Goal: Information Seeking & Learning: Learn about a topic

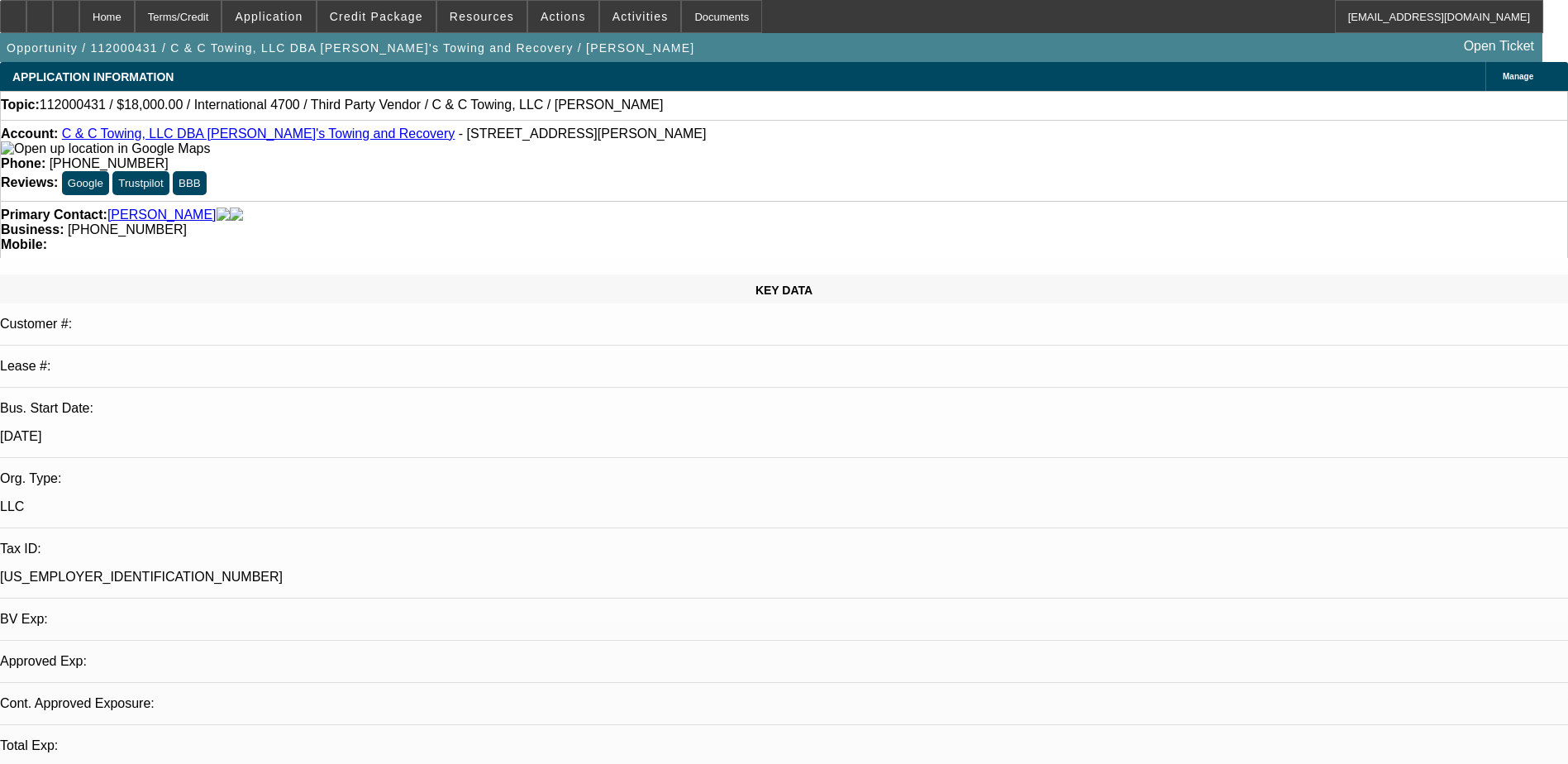
select select "0.2"
select select "2"
select select "0.1"
select select "1"
select select "2"
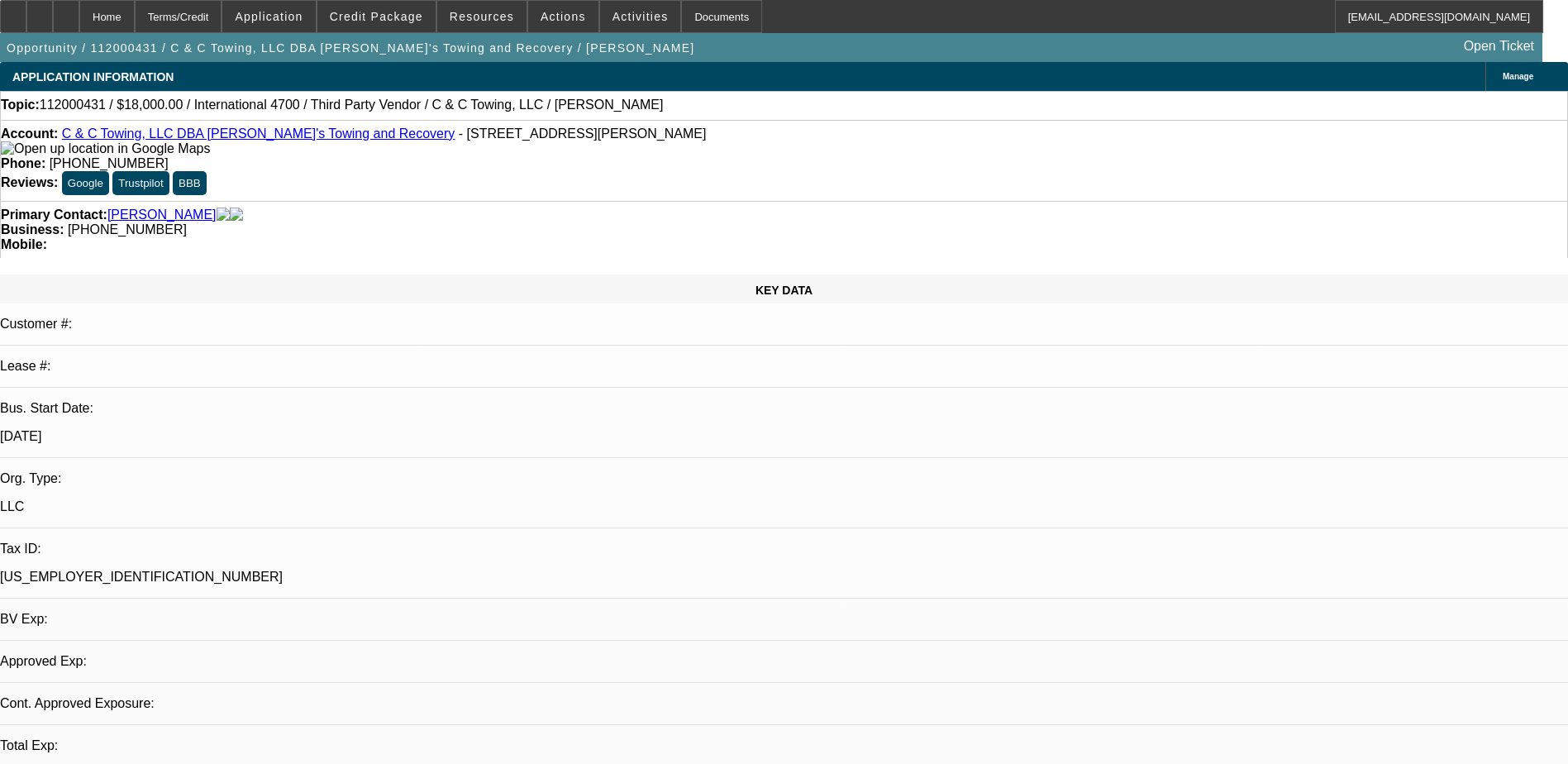
select select "4"
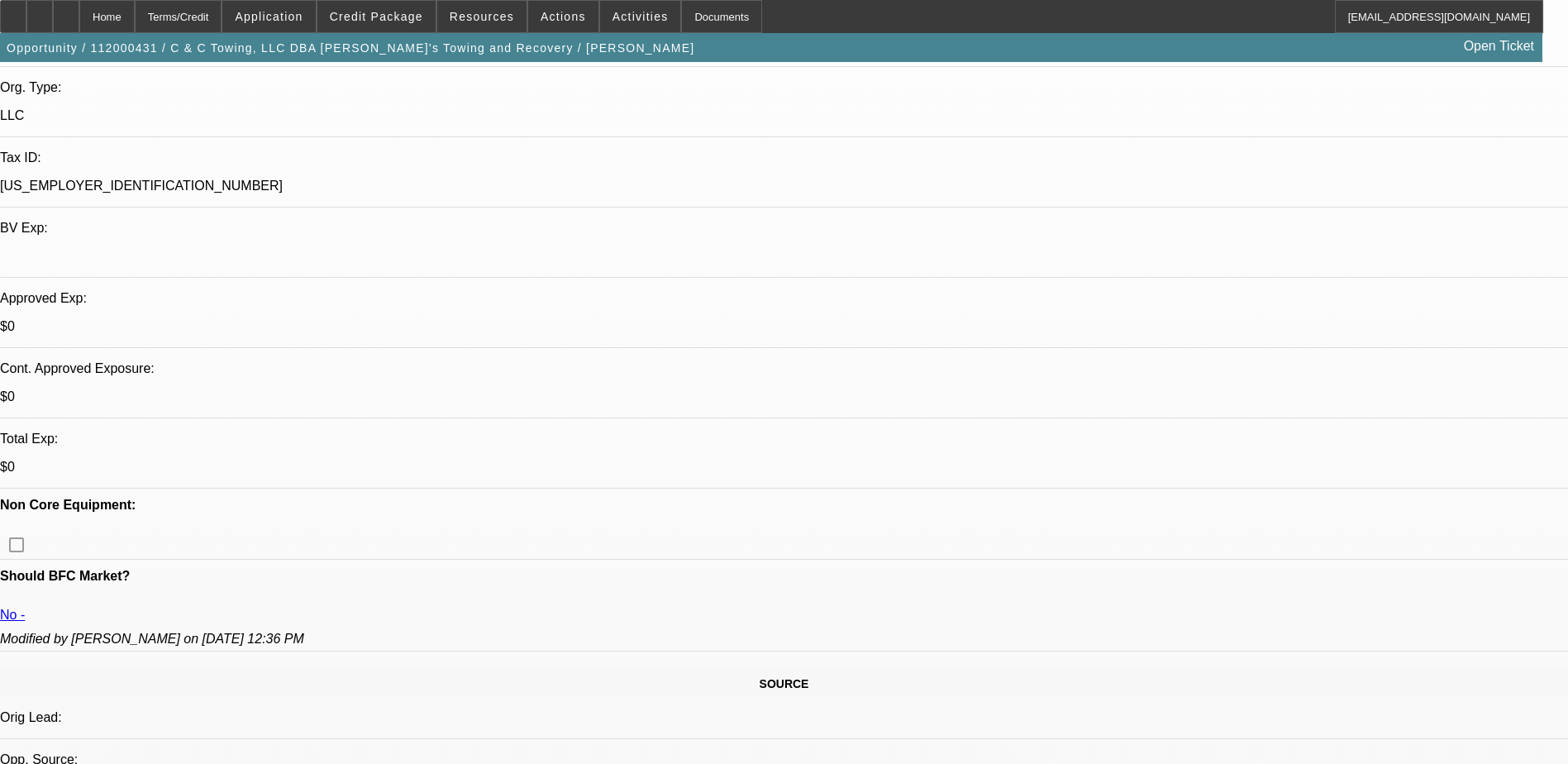
scroll to position [413, 0]
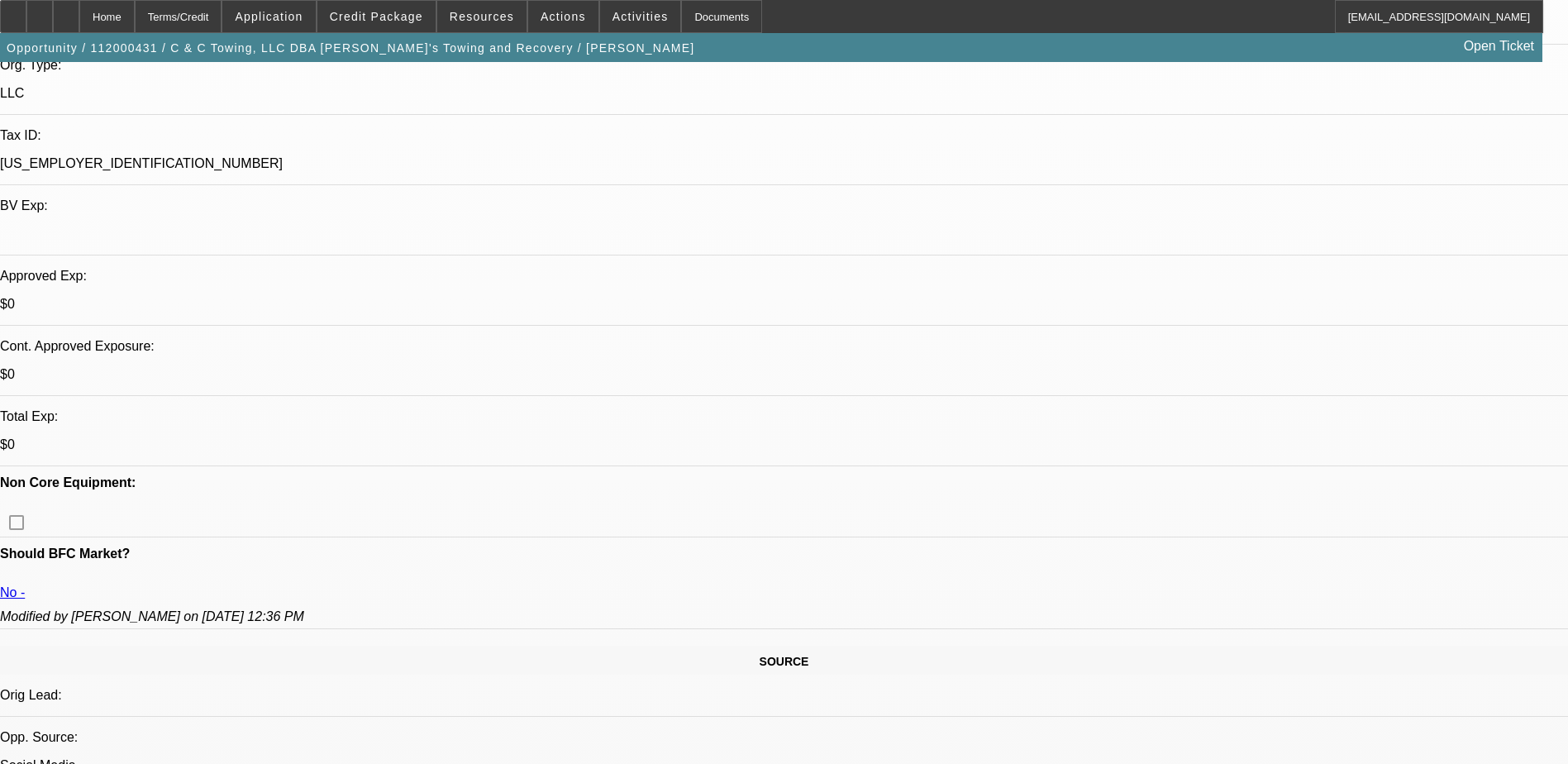
click at [424, 21] on span "Credit Package" at bounding box center [377, 16] width 94 height 13
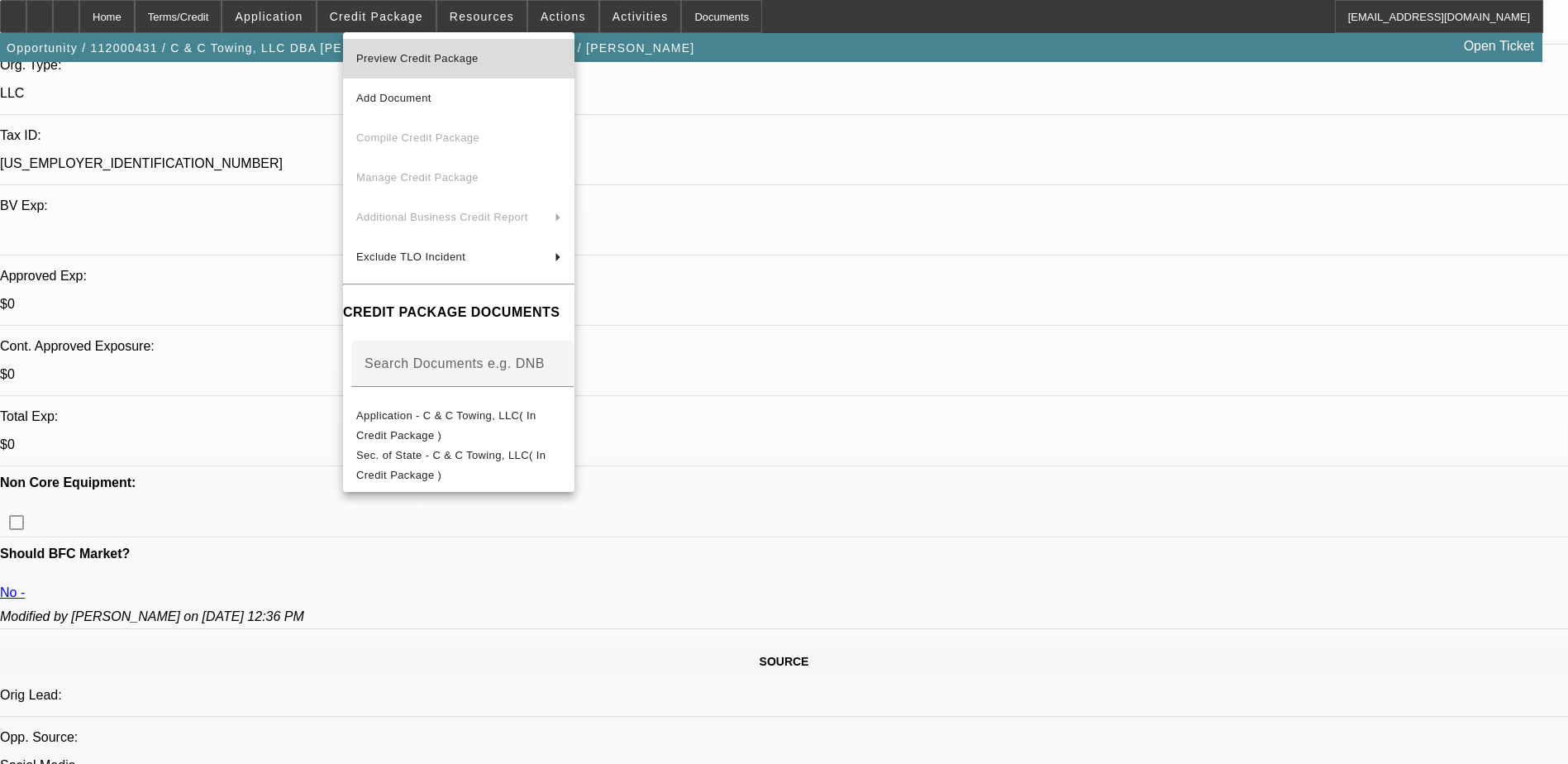
click at [449, 55] on span "Preview Credit Package" at bounding box center [417, 58] width 122 height 12
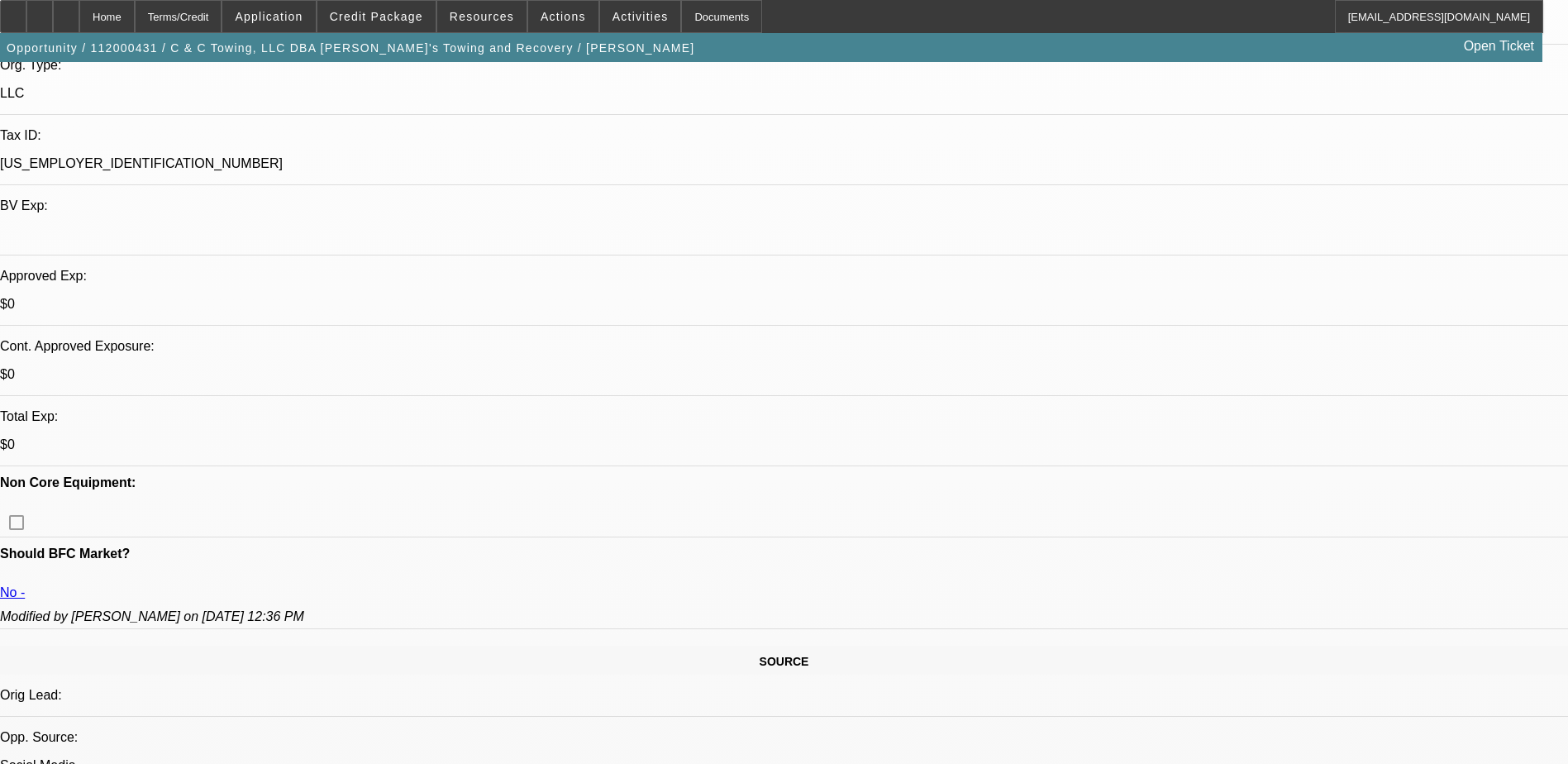
scroll to position [81, 0]
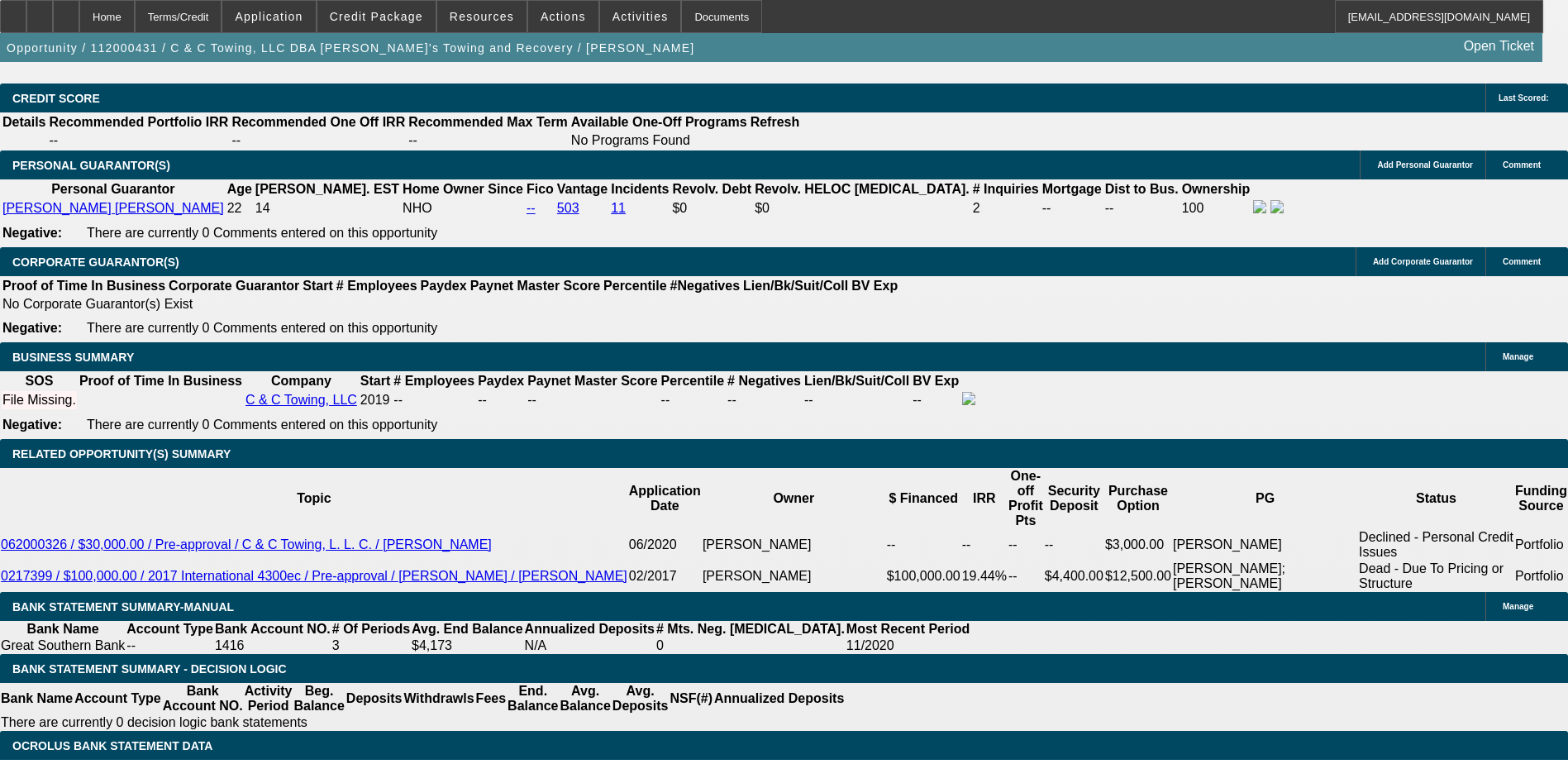
scroll to position [2315, 0]
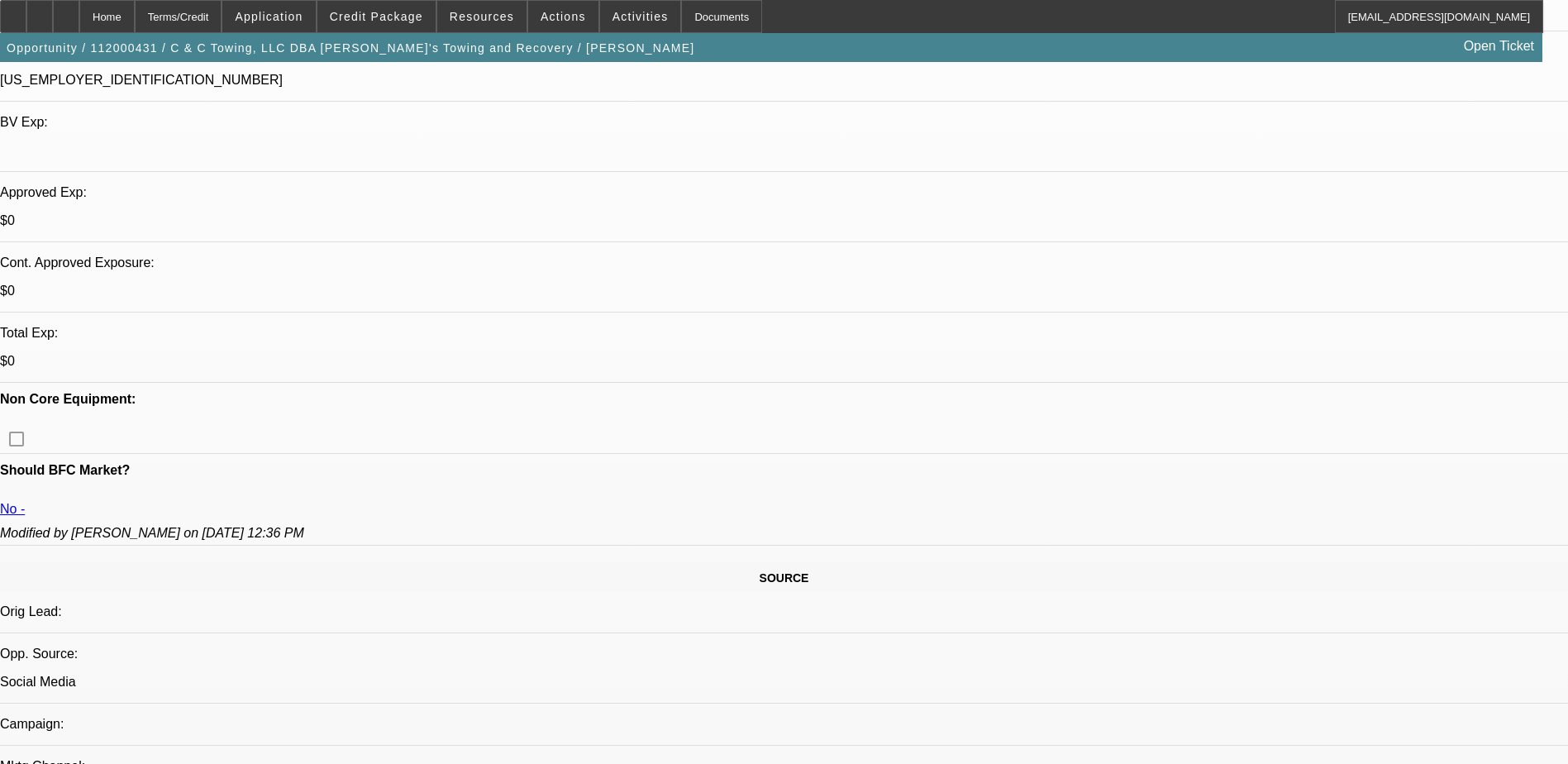
scroll to position [496, 0]
click at [410, 21] on span "Credit Package" at bounding box center [377, 16] width 94 height 13
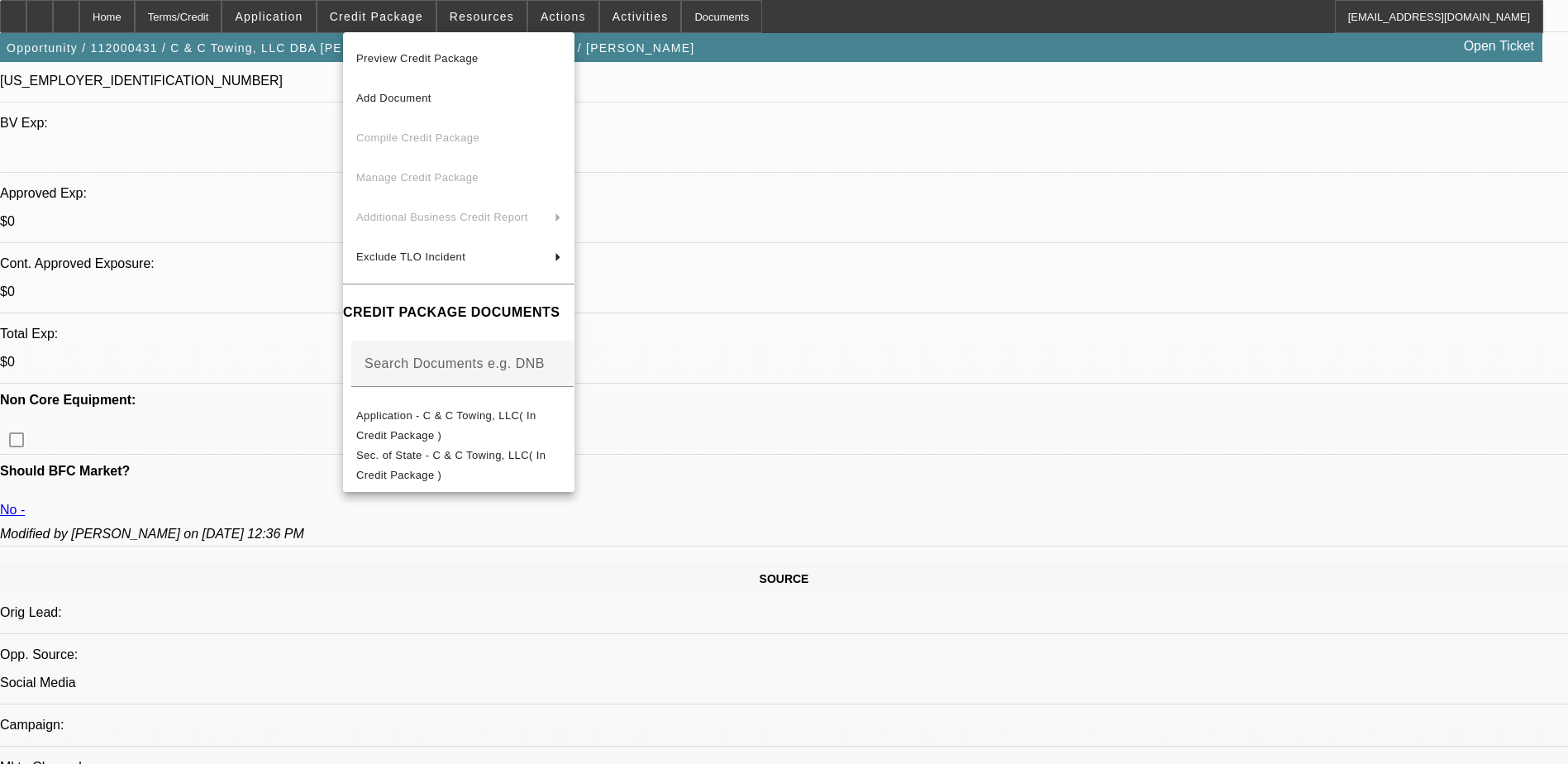
click at [866, 14] on div at bounding box center [784, 382] width 1568 height 764
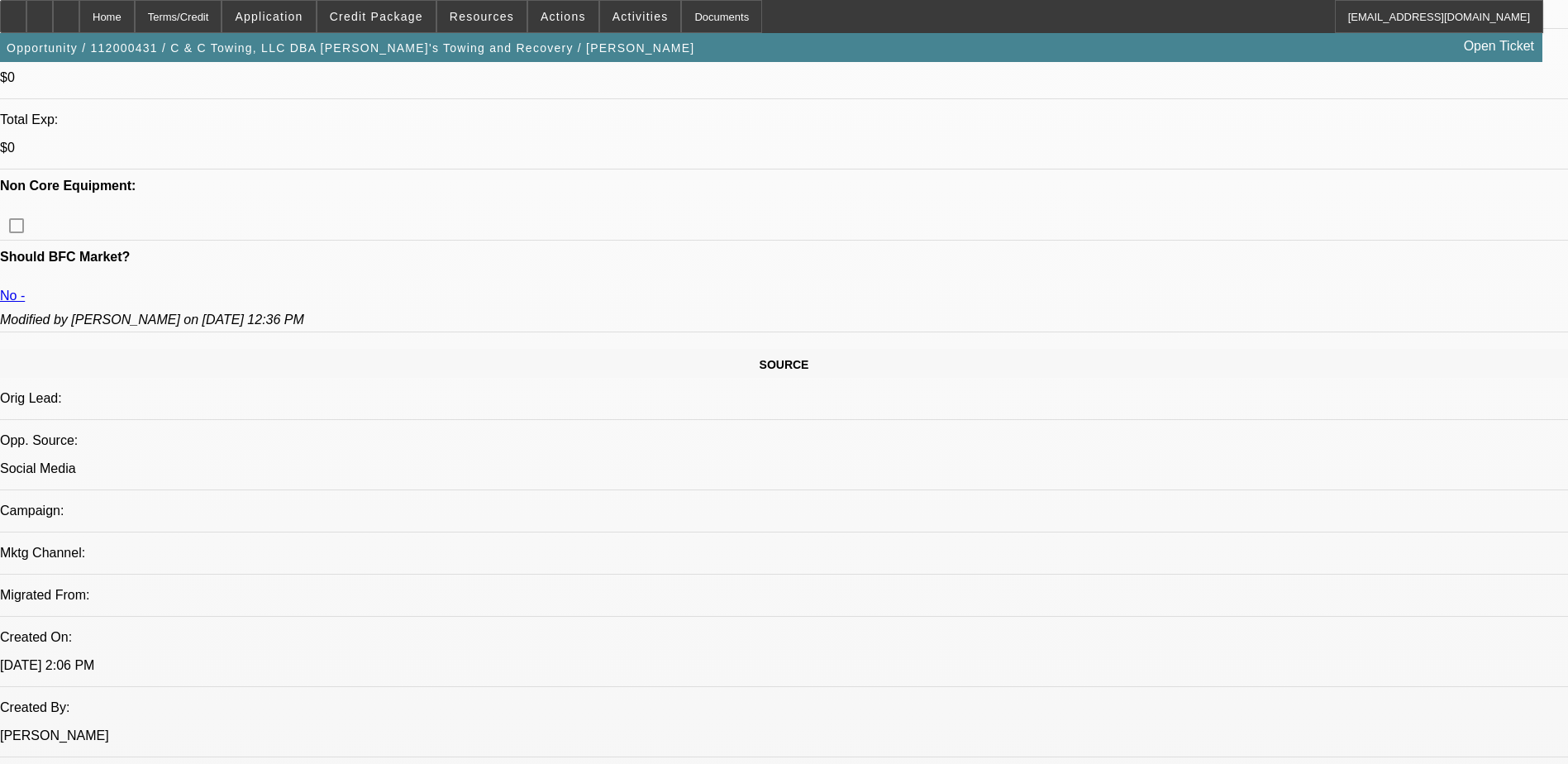
scroll to position [744, 0]
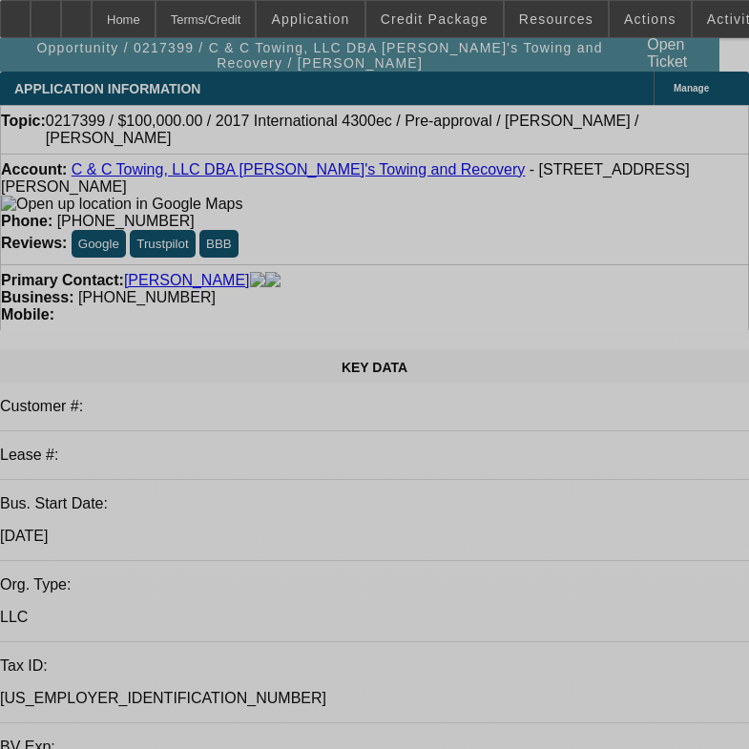
select select "0"
select select "2"
select select "0"
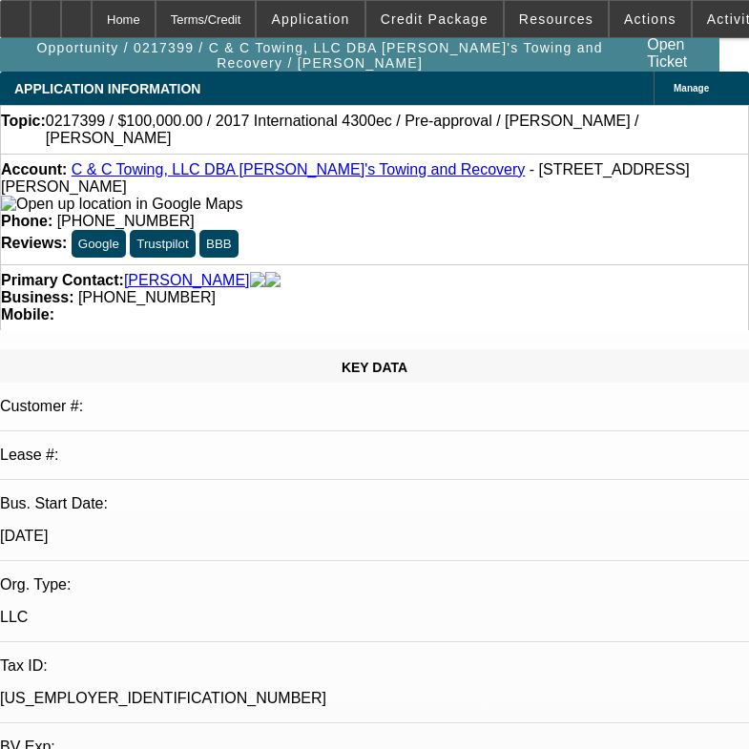
select select "1"
select select "2"
select select "4"
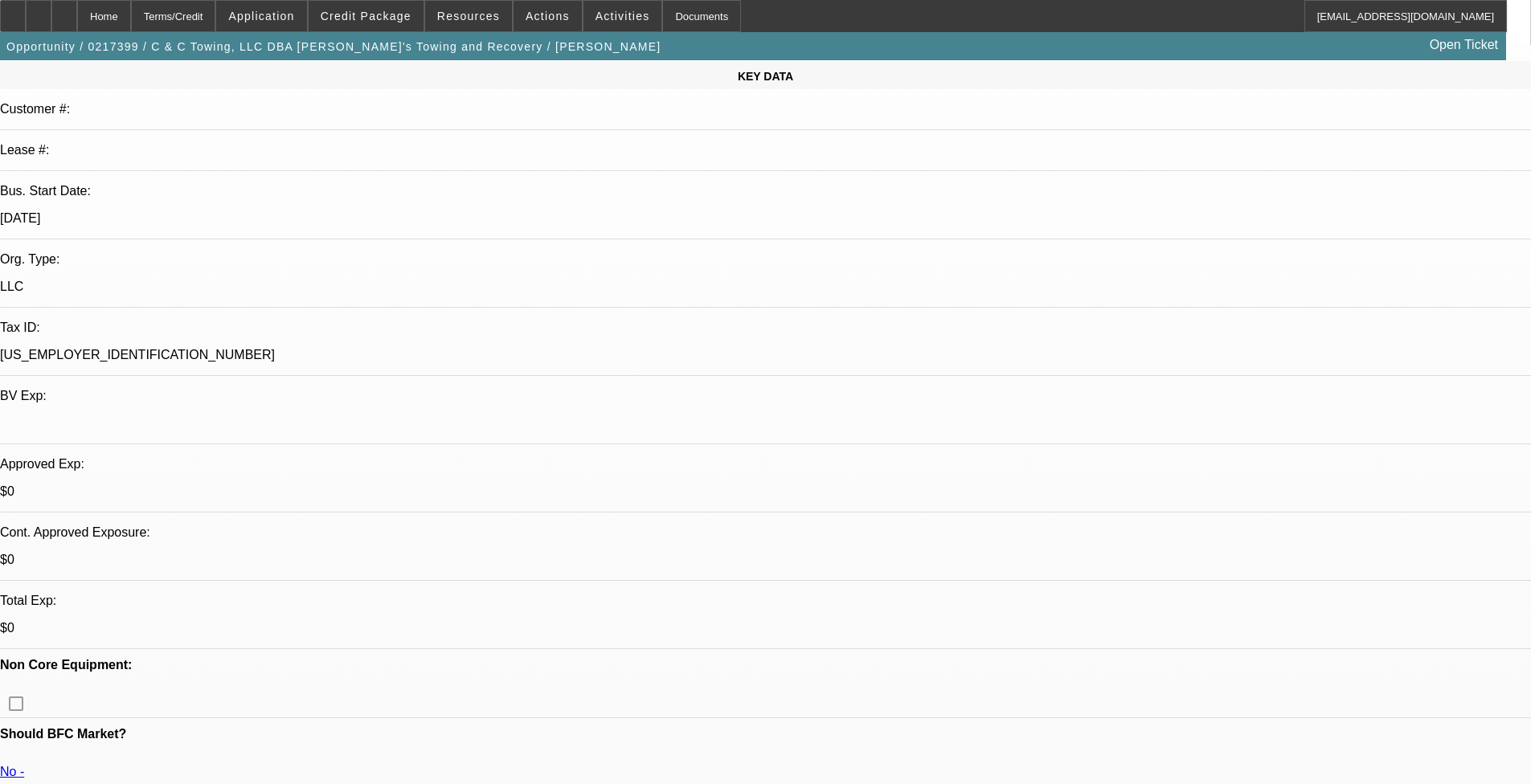
scroll to position [563, 0]
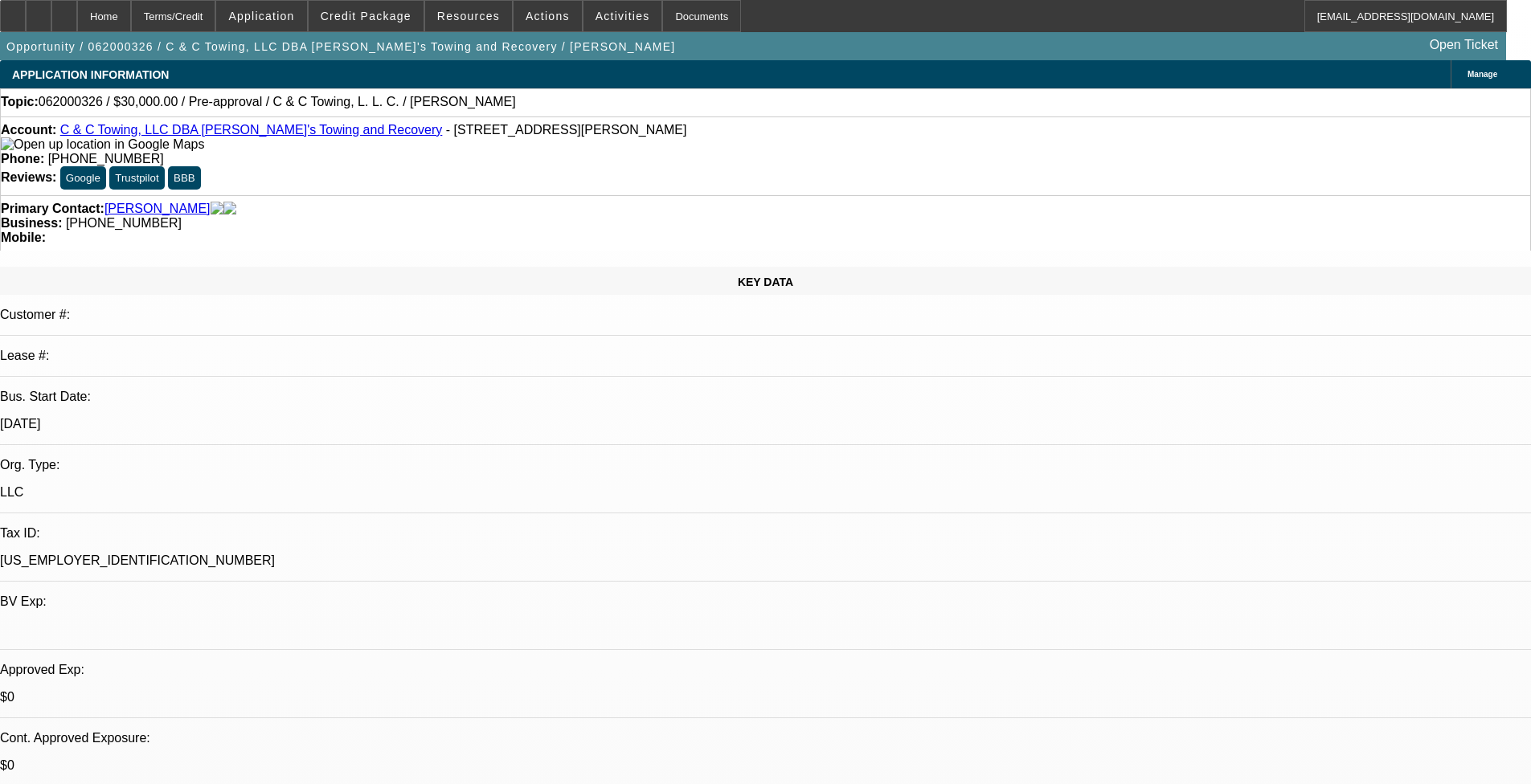
select select "0"
select select "2"
select select "0.1"
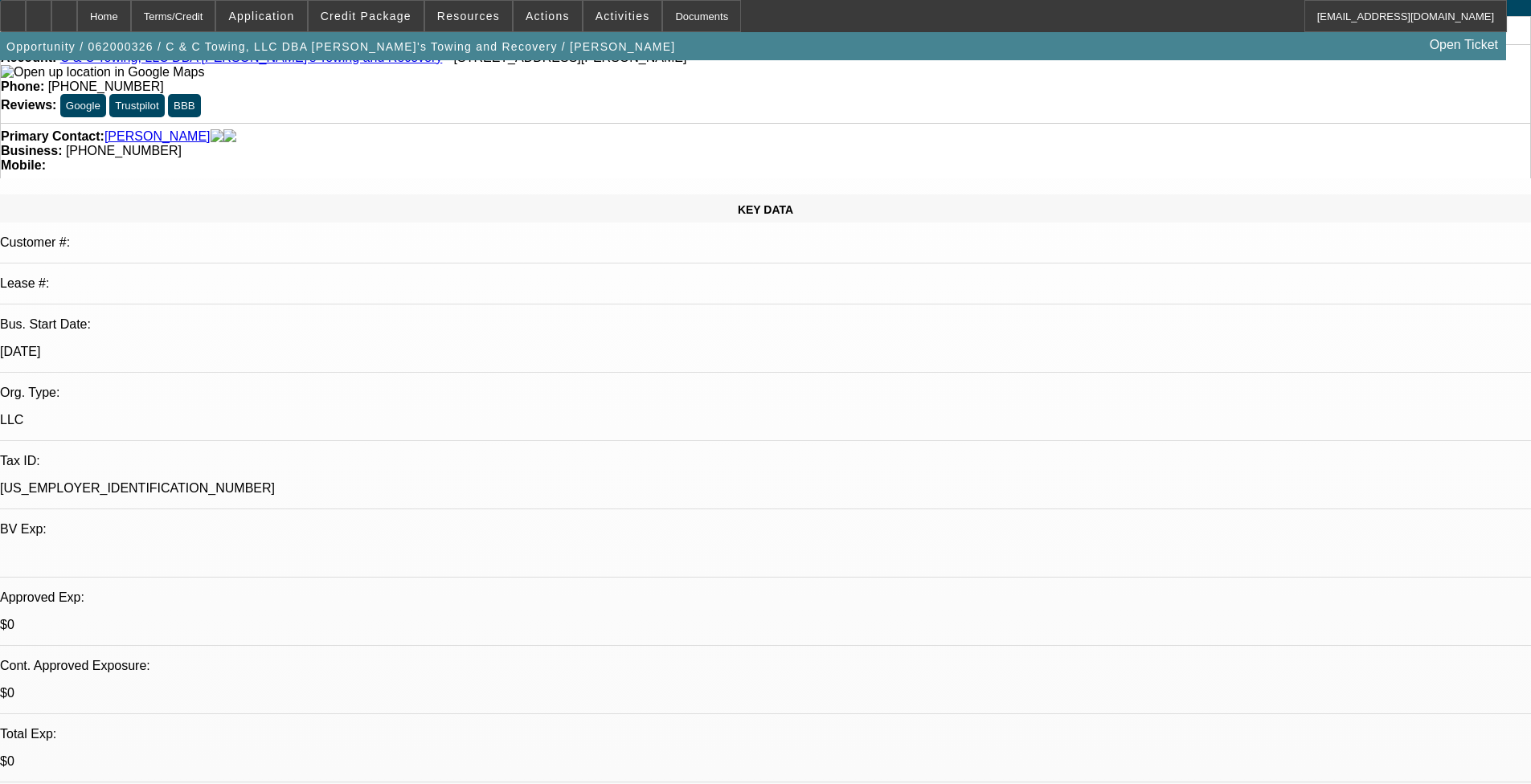
select select "1"
select select "2"
select select
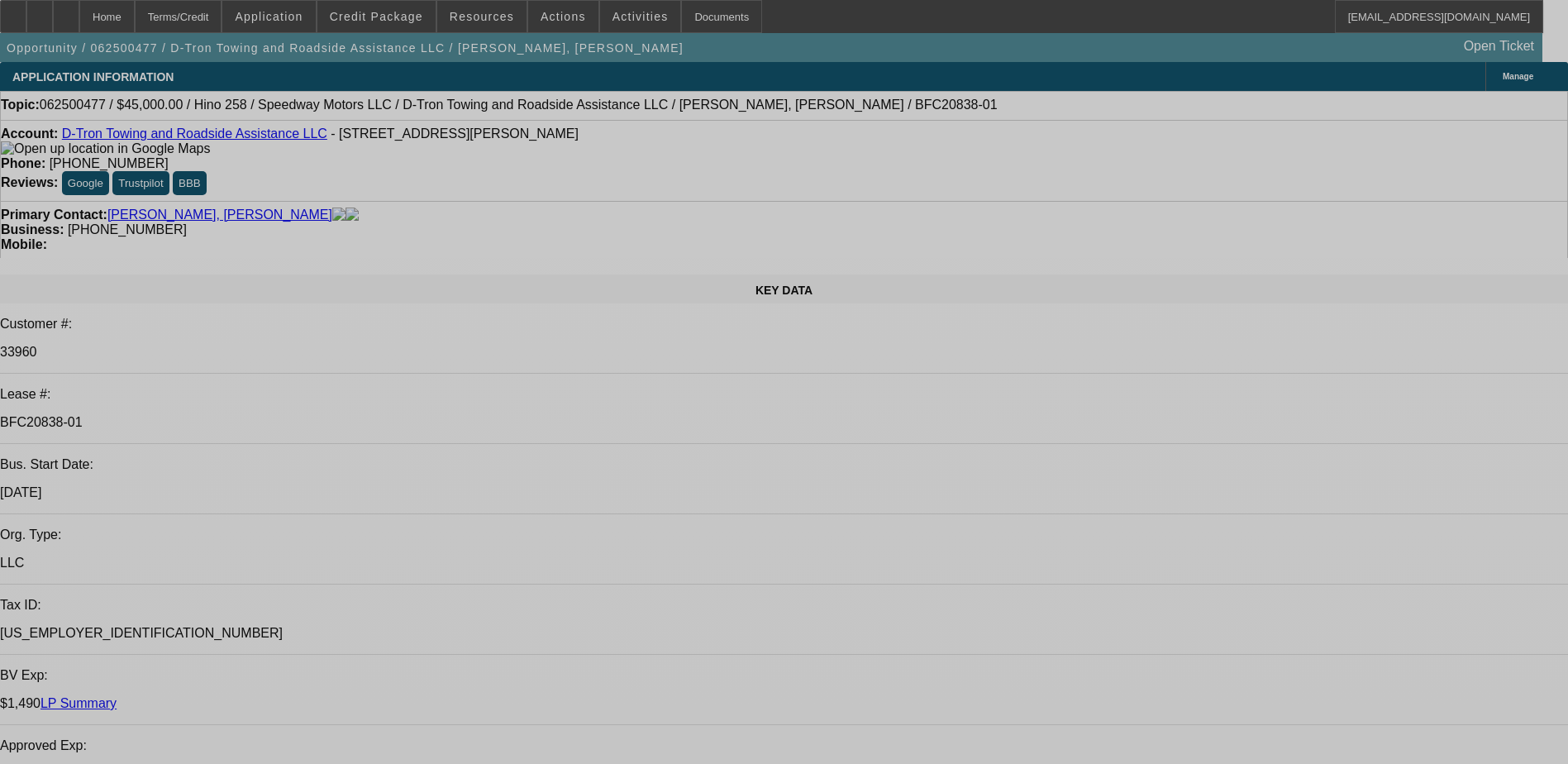
select select "0"
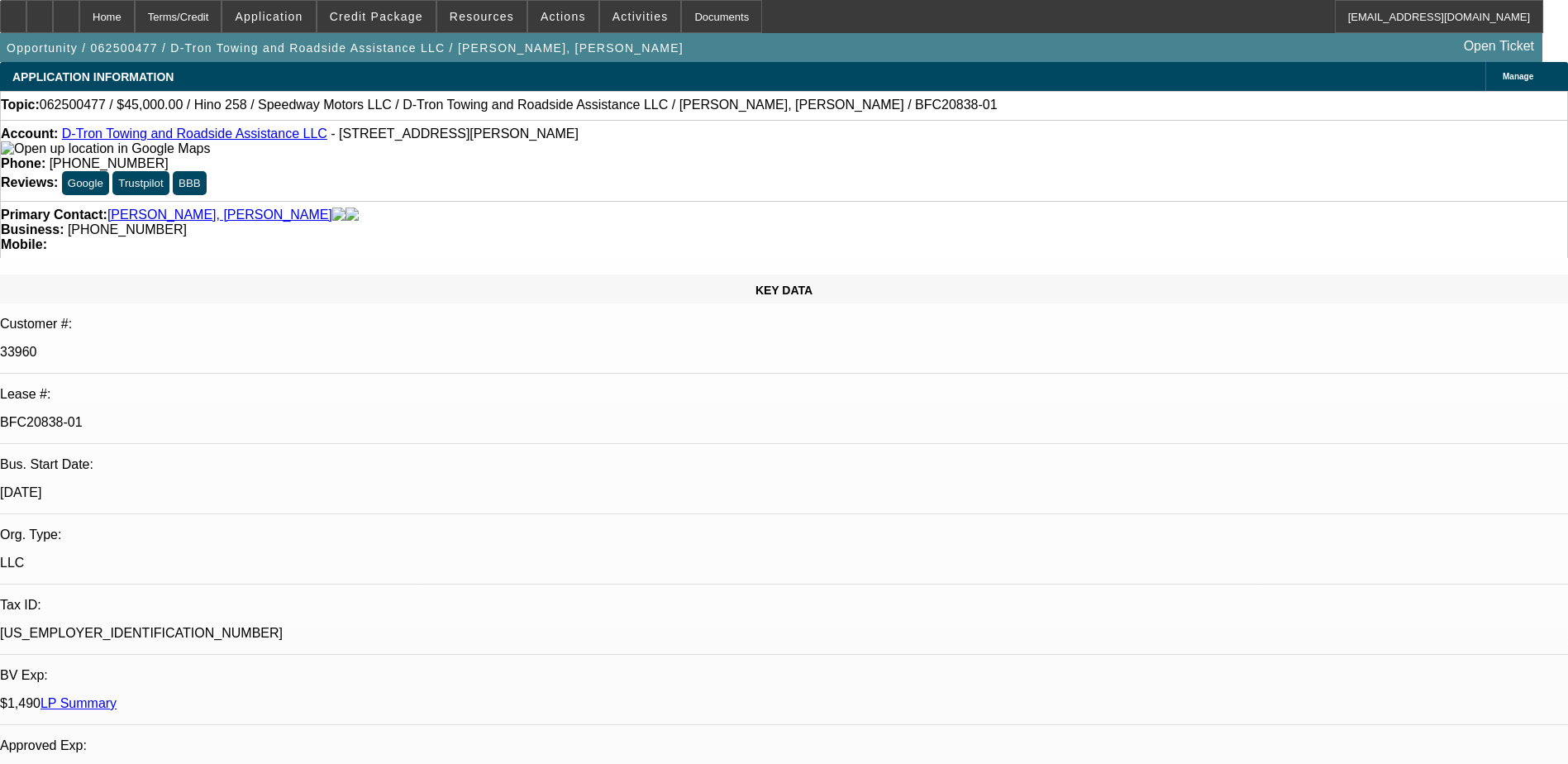
select select "0"
select select "0.1"
select select "0"
select select "0.1"
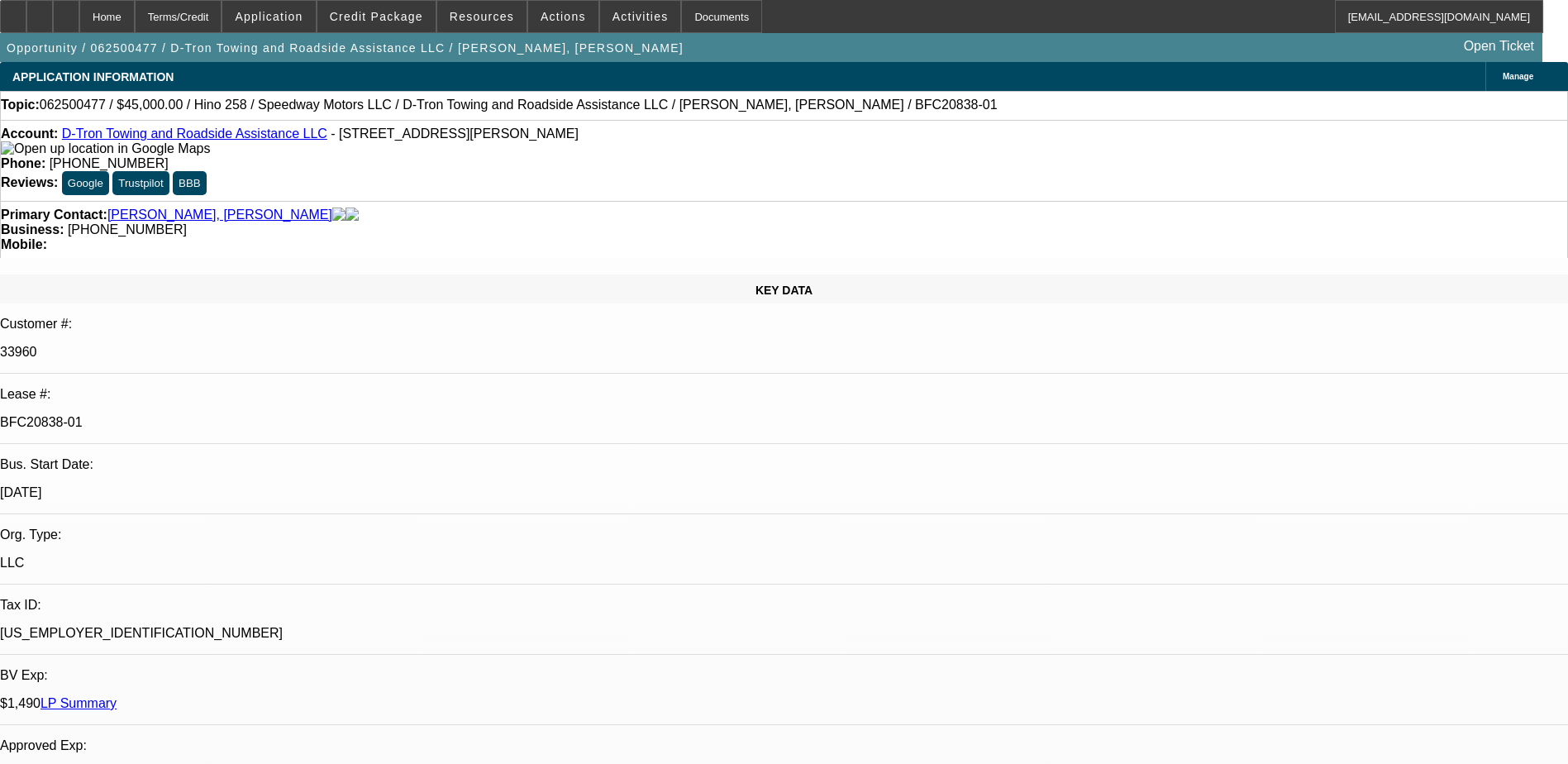
select select "0"
select select "0.1"
select select "0"
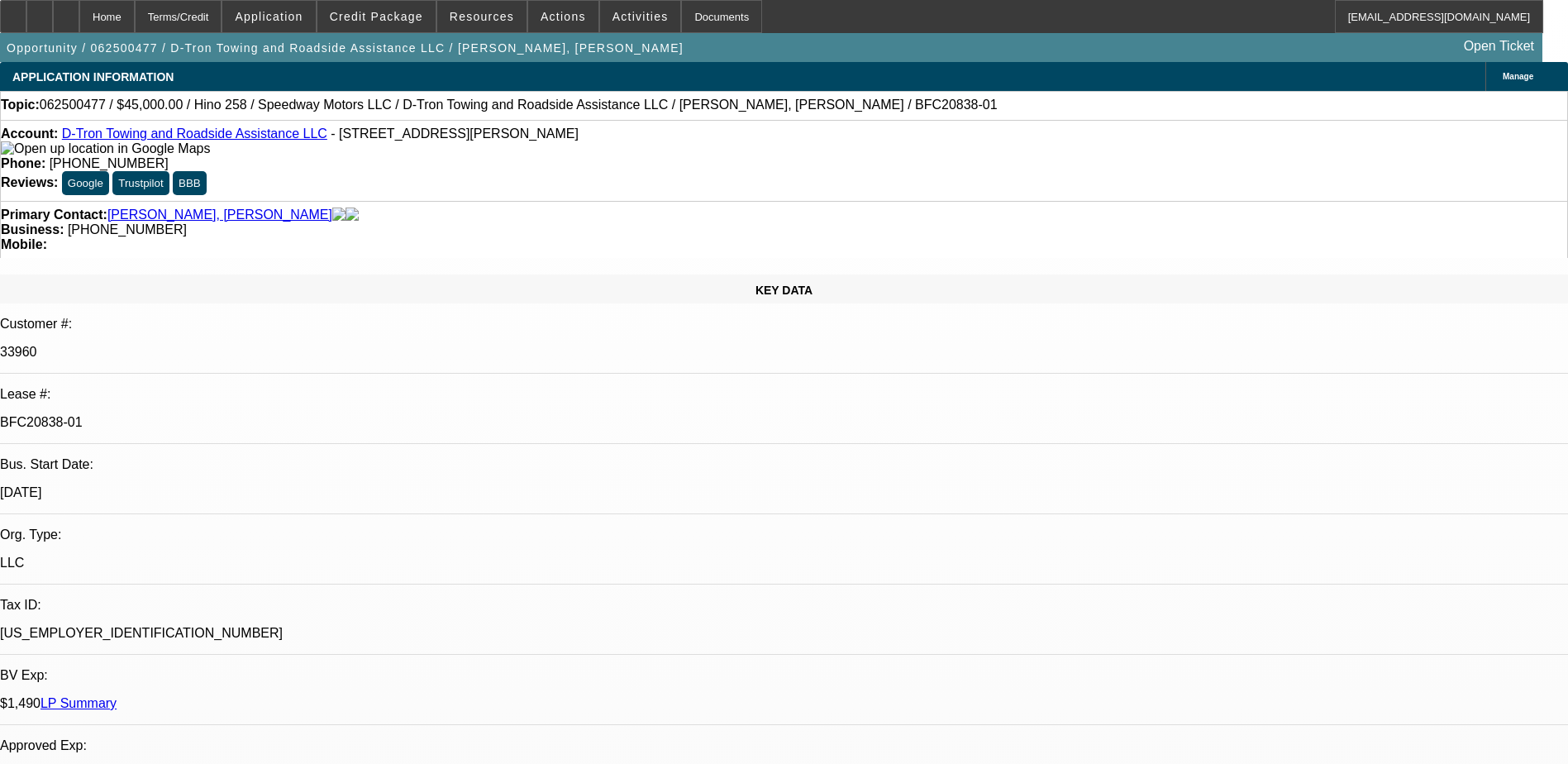
select select "0.1"
select select "1"
select select "4"
select select "1"
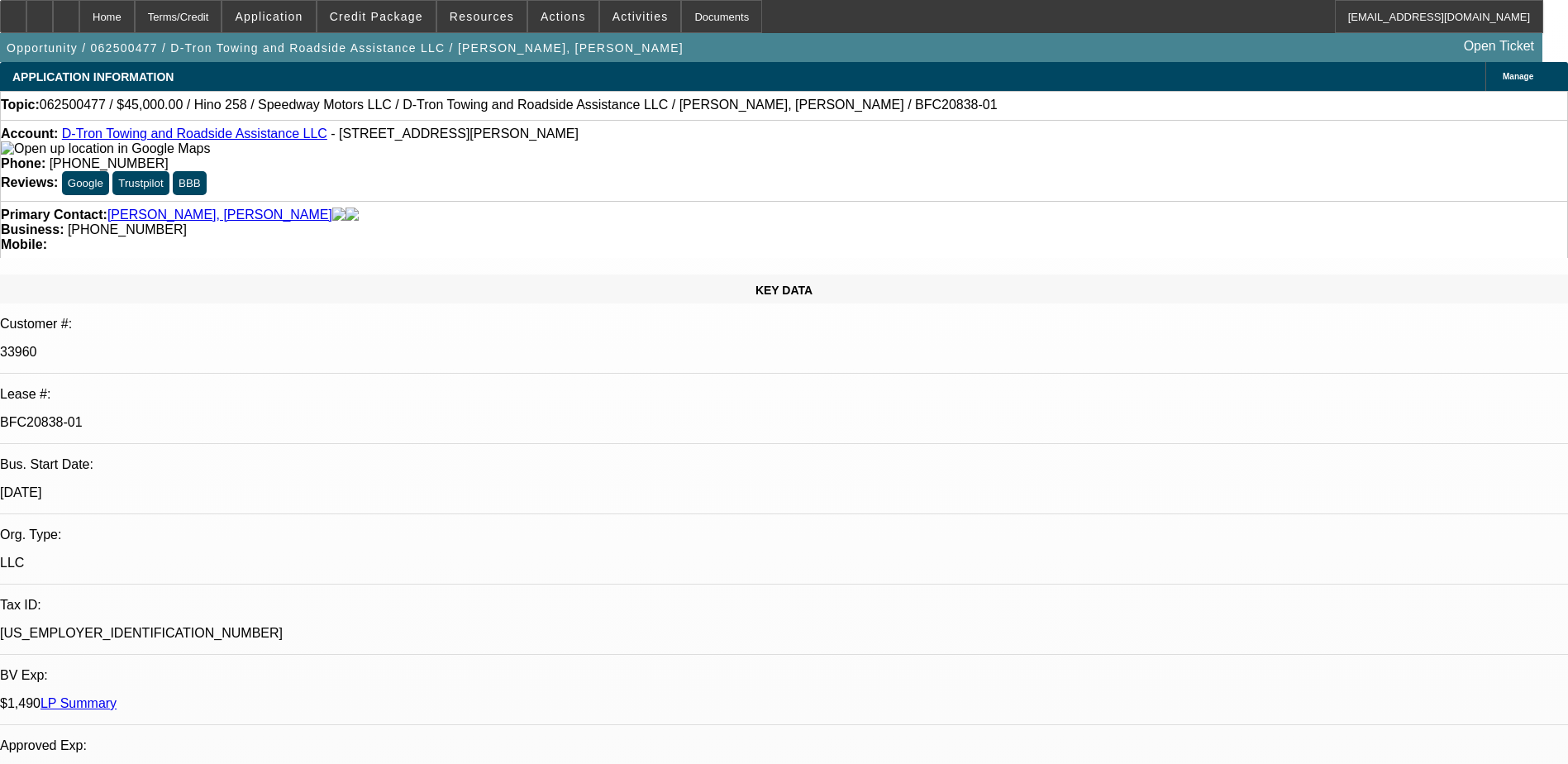
select select "1"
select select "4"
select select "1"
select select "4"
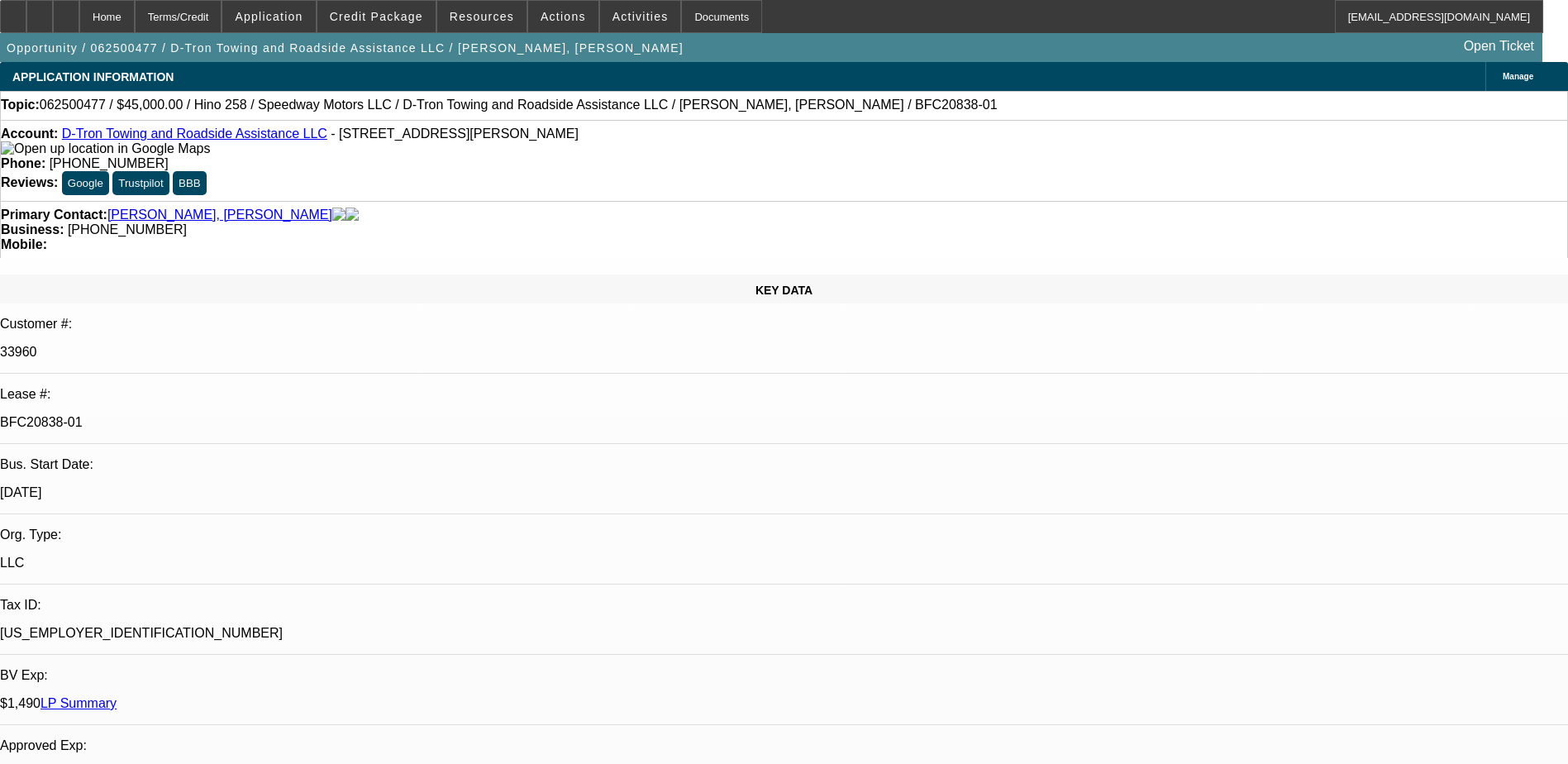
select select "1"
select select "4"
click at [117, 696] on link "LP Summary" at bounding box center [79, 703] width 76 height 14
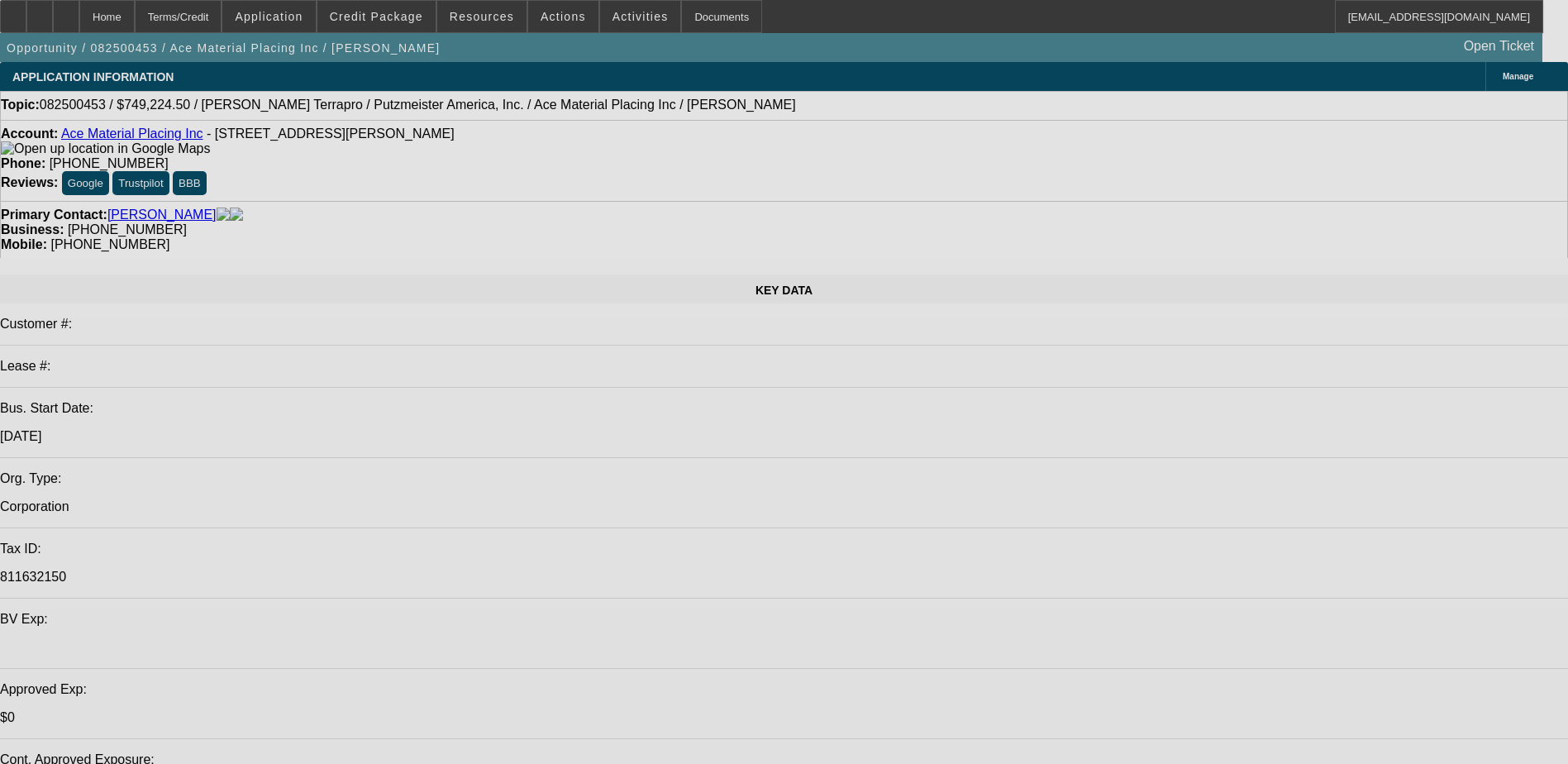
select select "0"
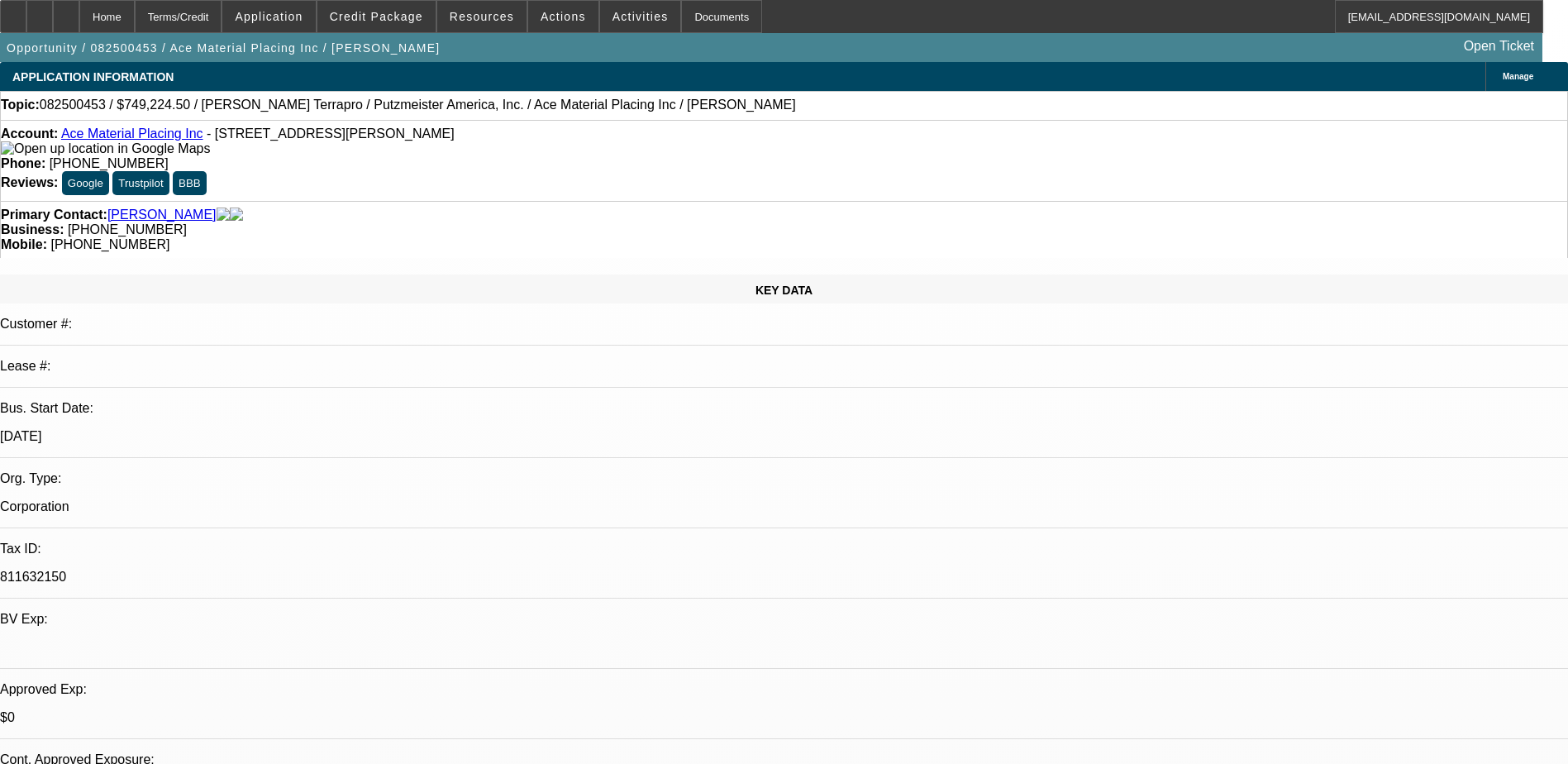
select select "0"
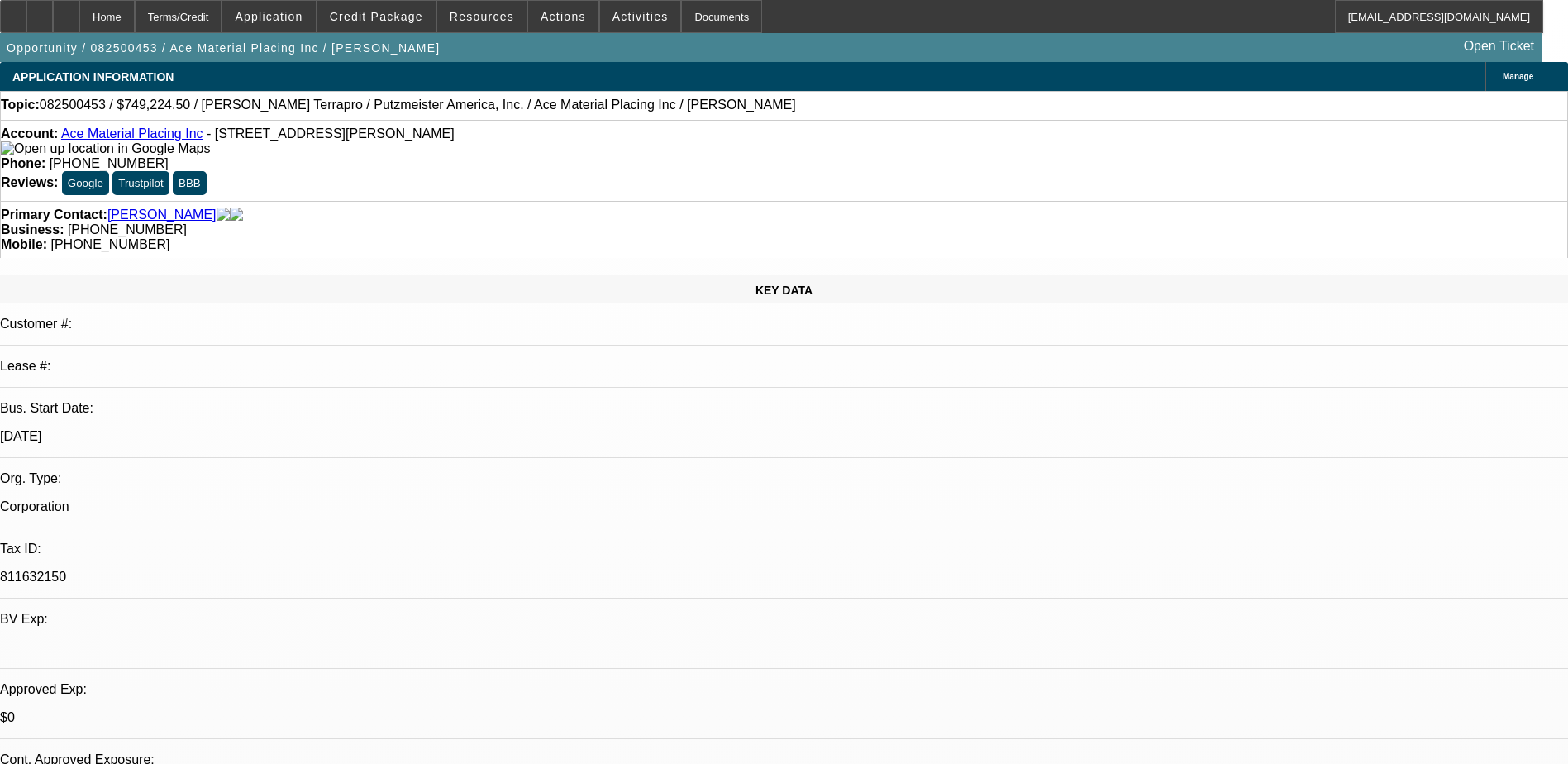
select select "0"
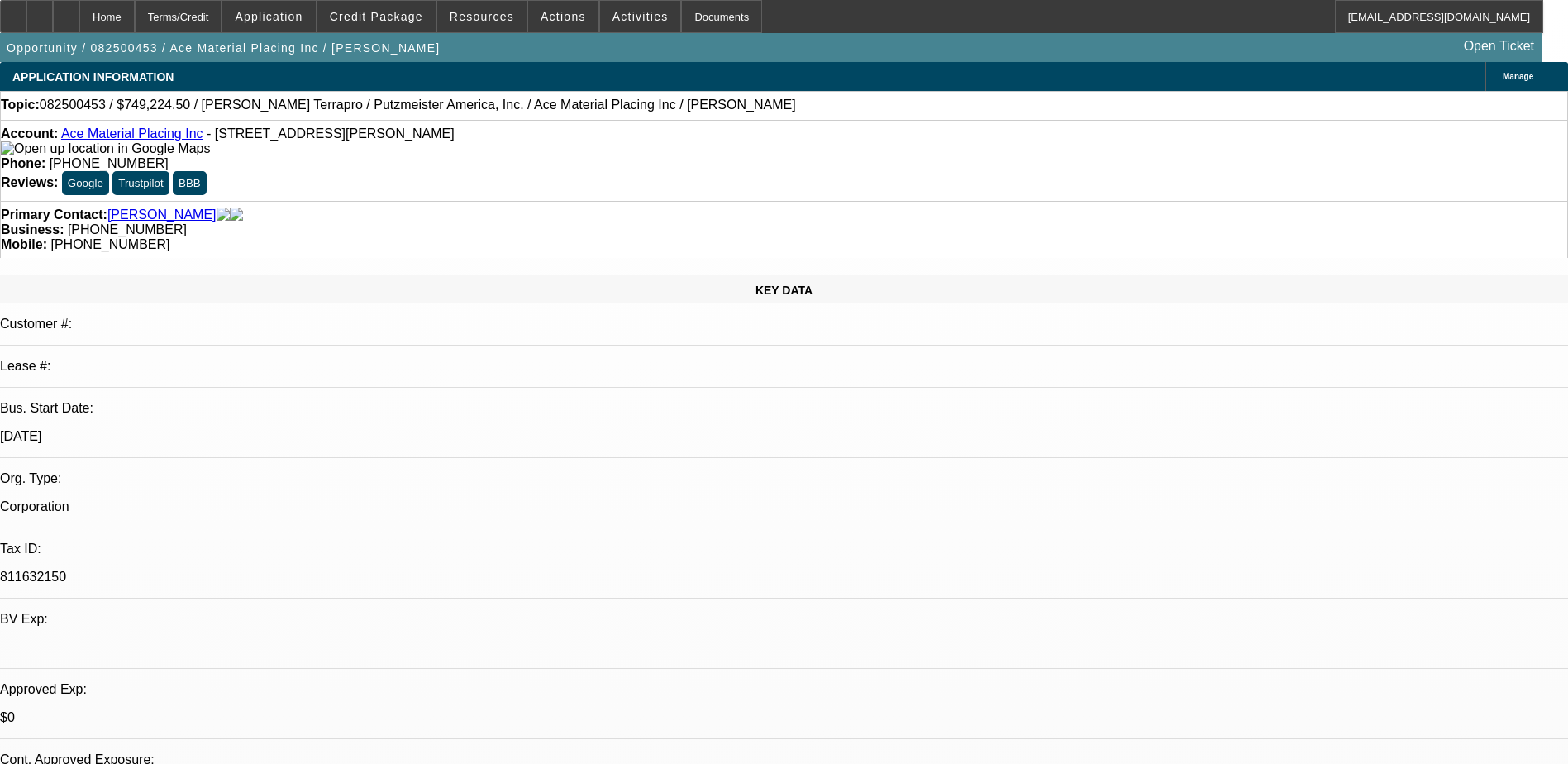
select select "0"
select select "1"
select select "6"
select select "1"
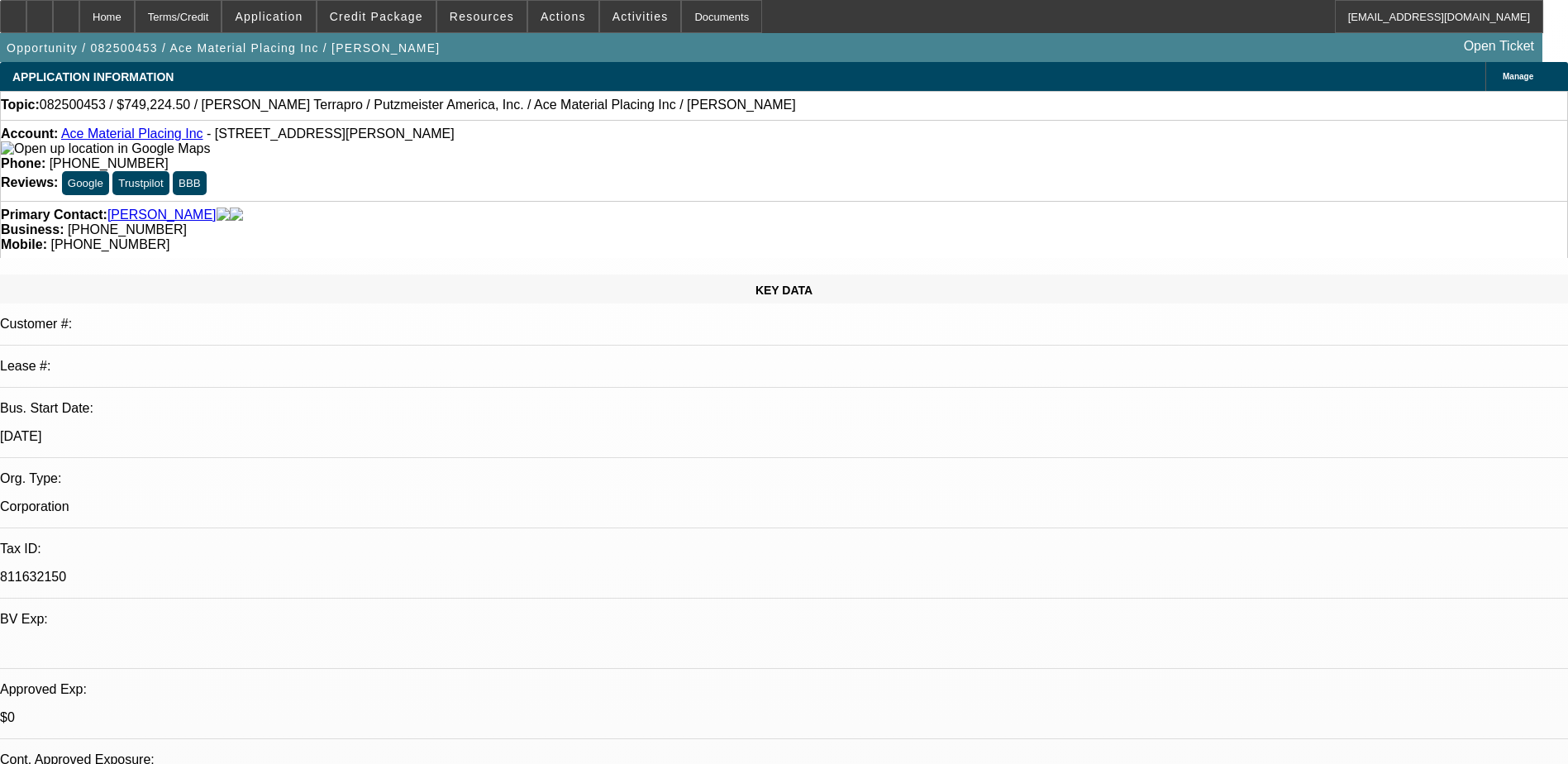
select select "1"
select select "6"
select select "1"
select select "6"
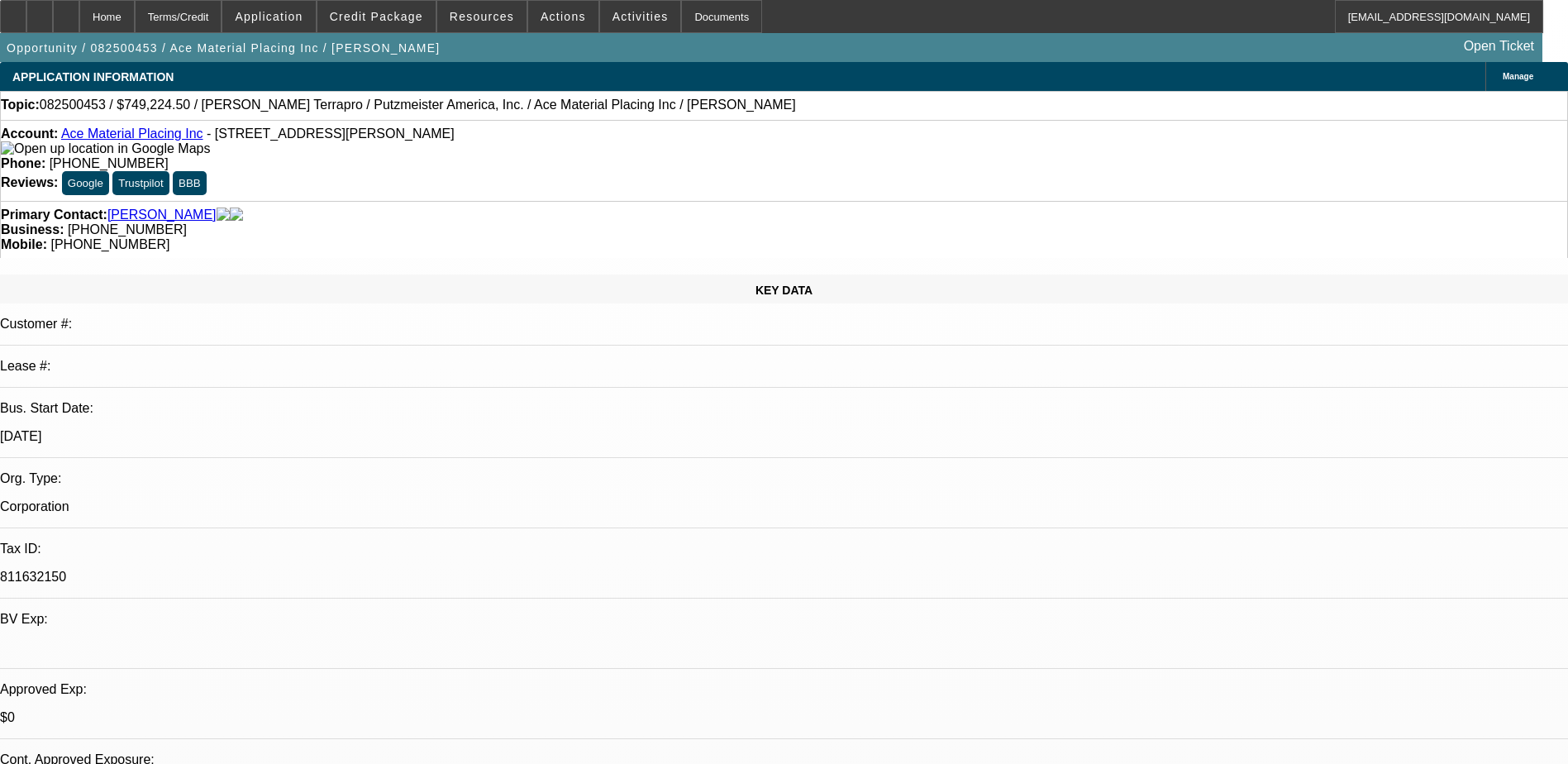
select select "1"
select select "6"
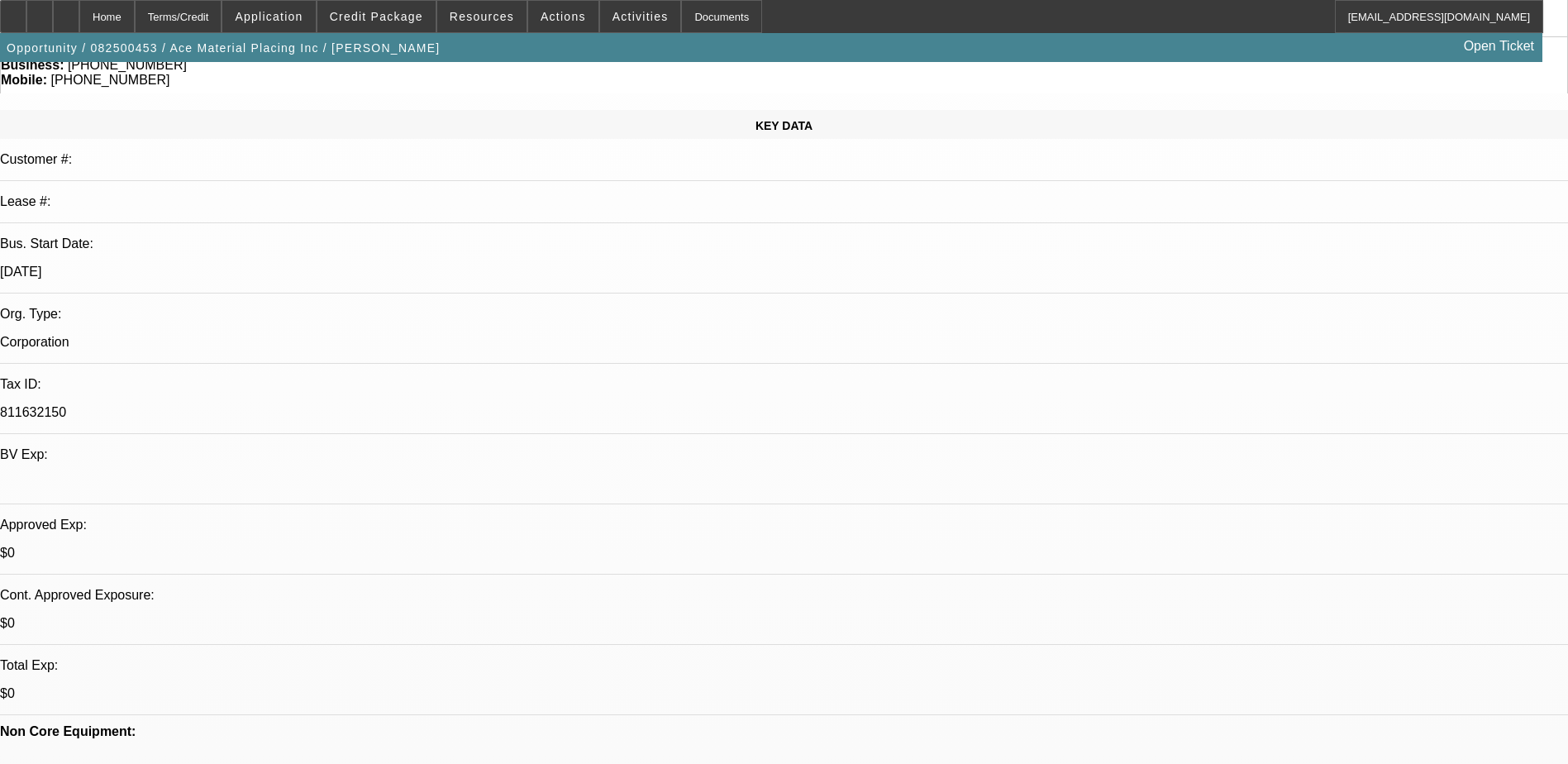
scroll to position [165, 0]
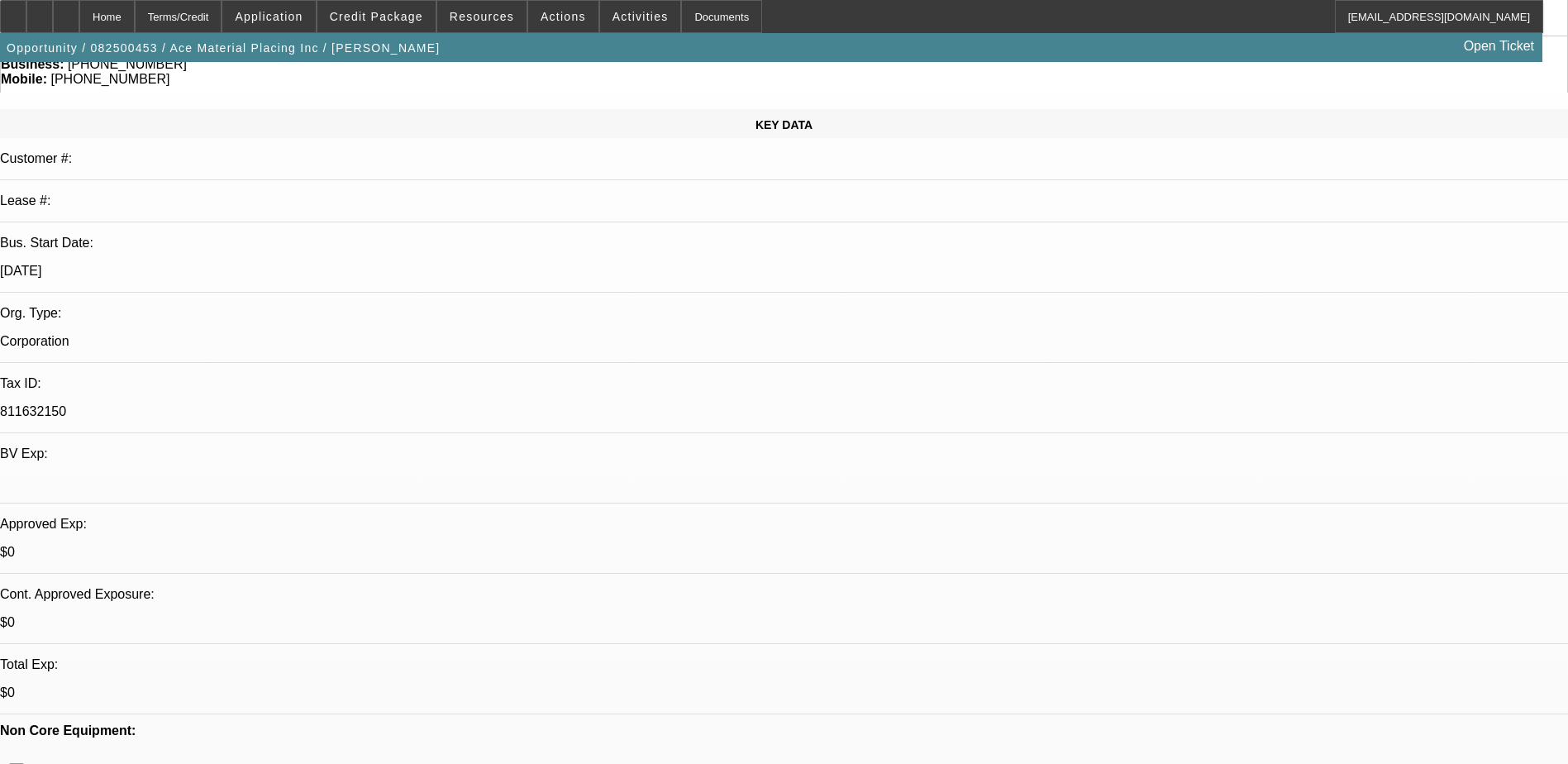
scroll to position [579, 0]
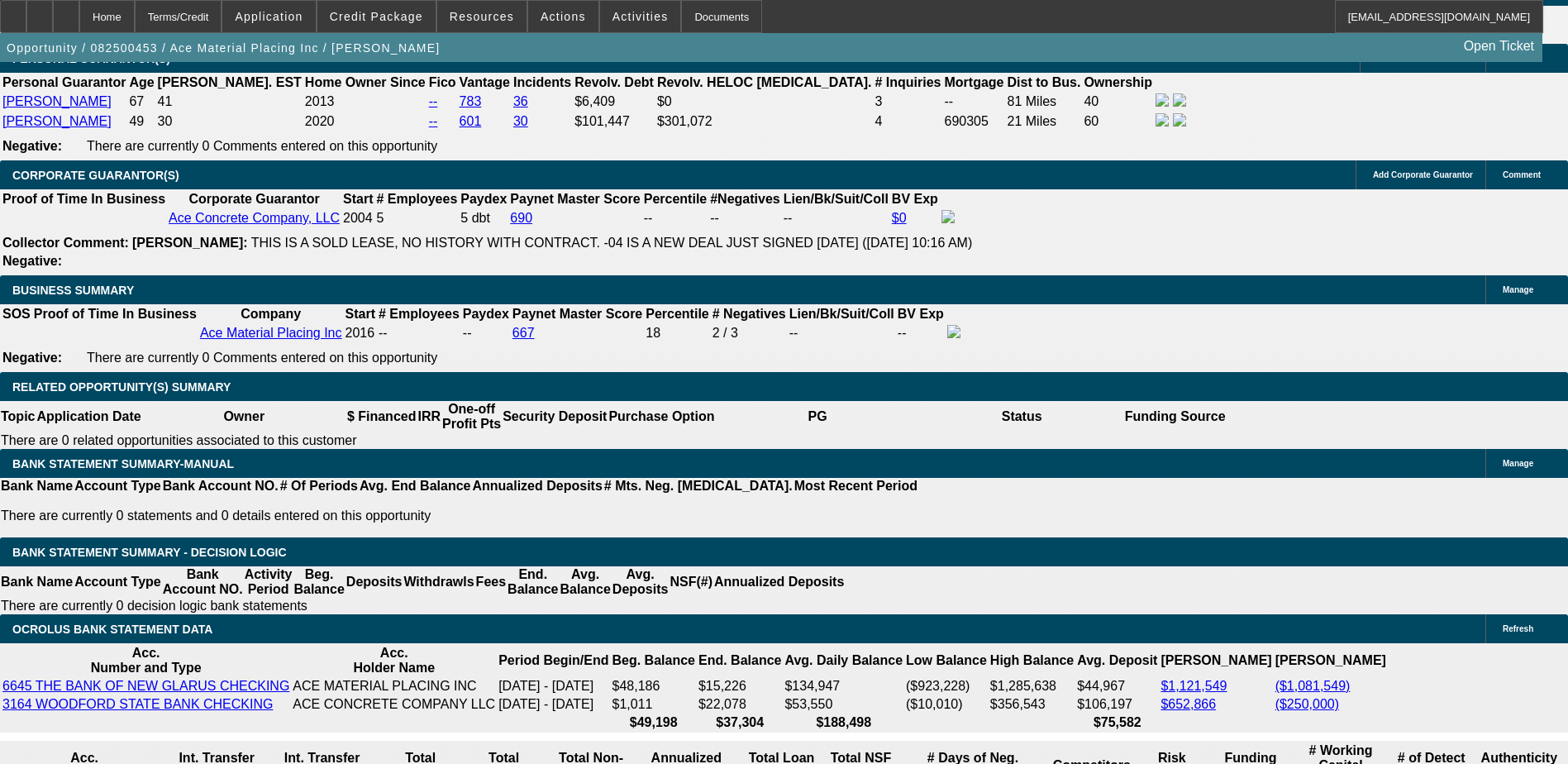
scroll to position [2480, 0]
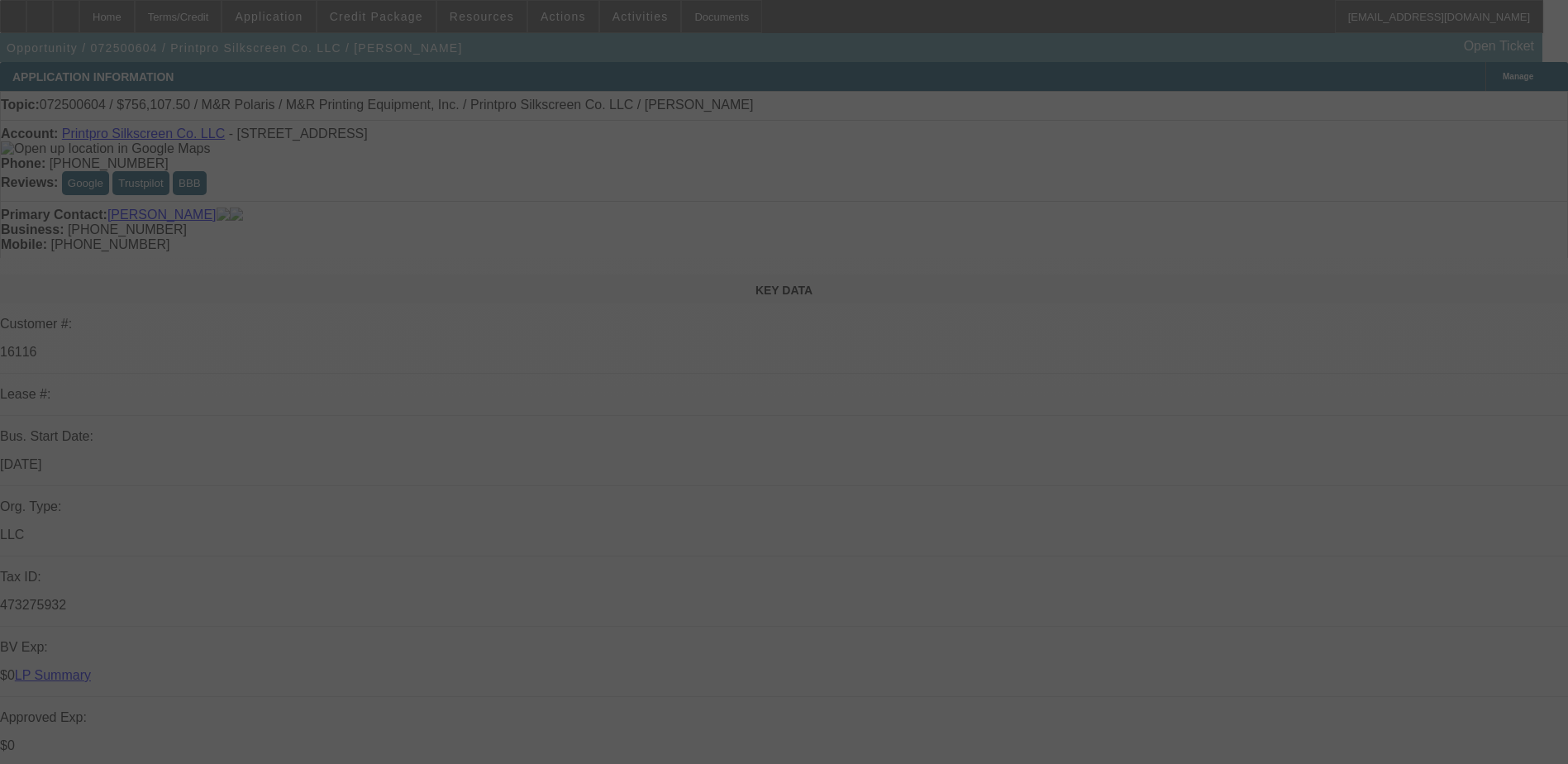
select select "0"
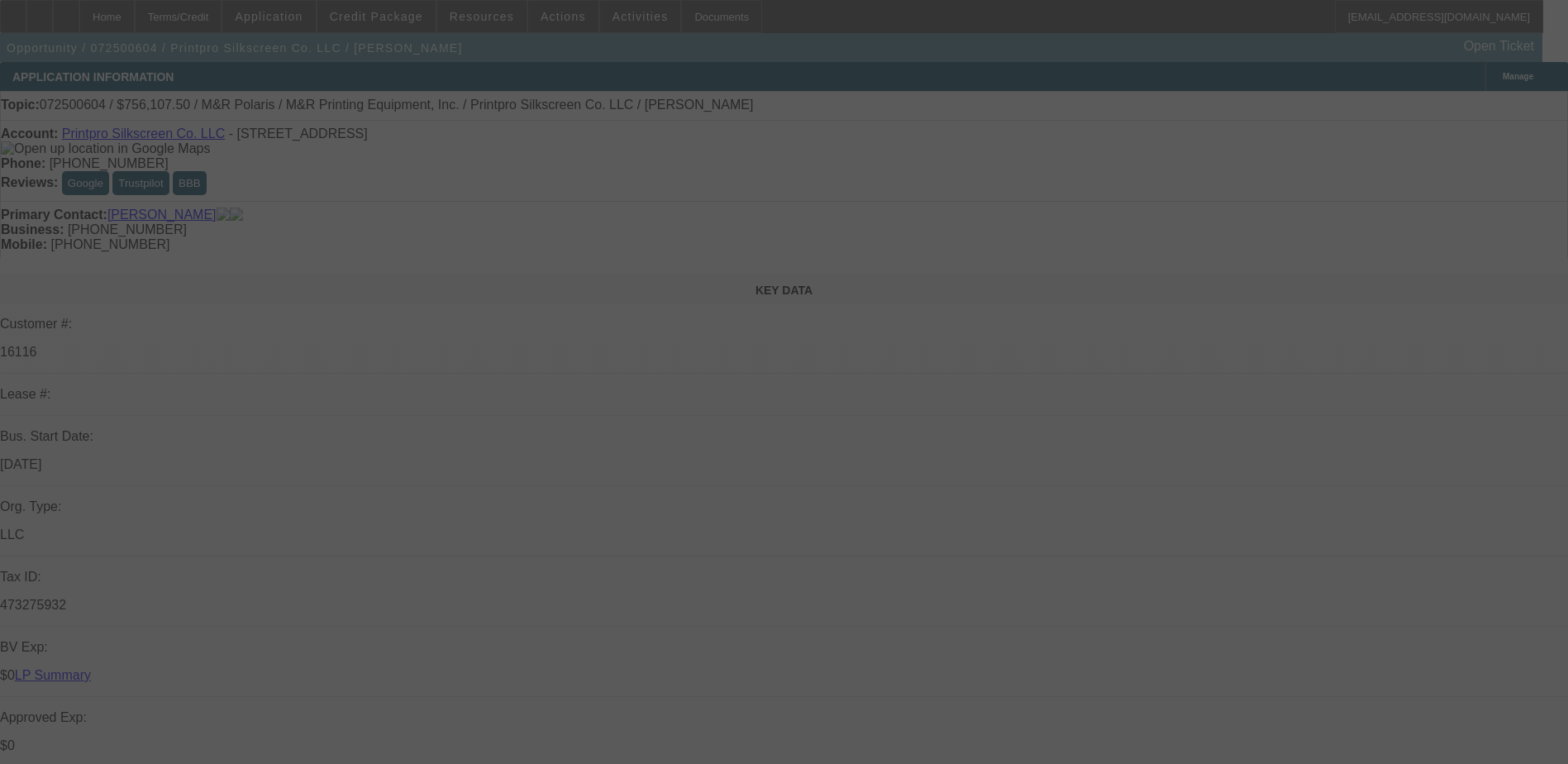
select select "0"
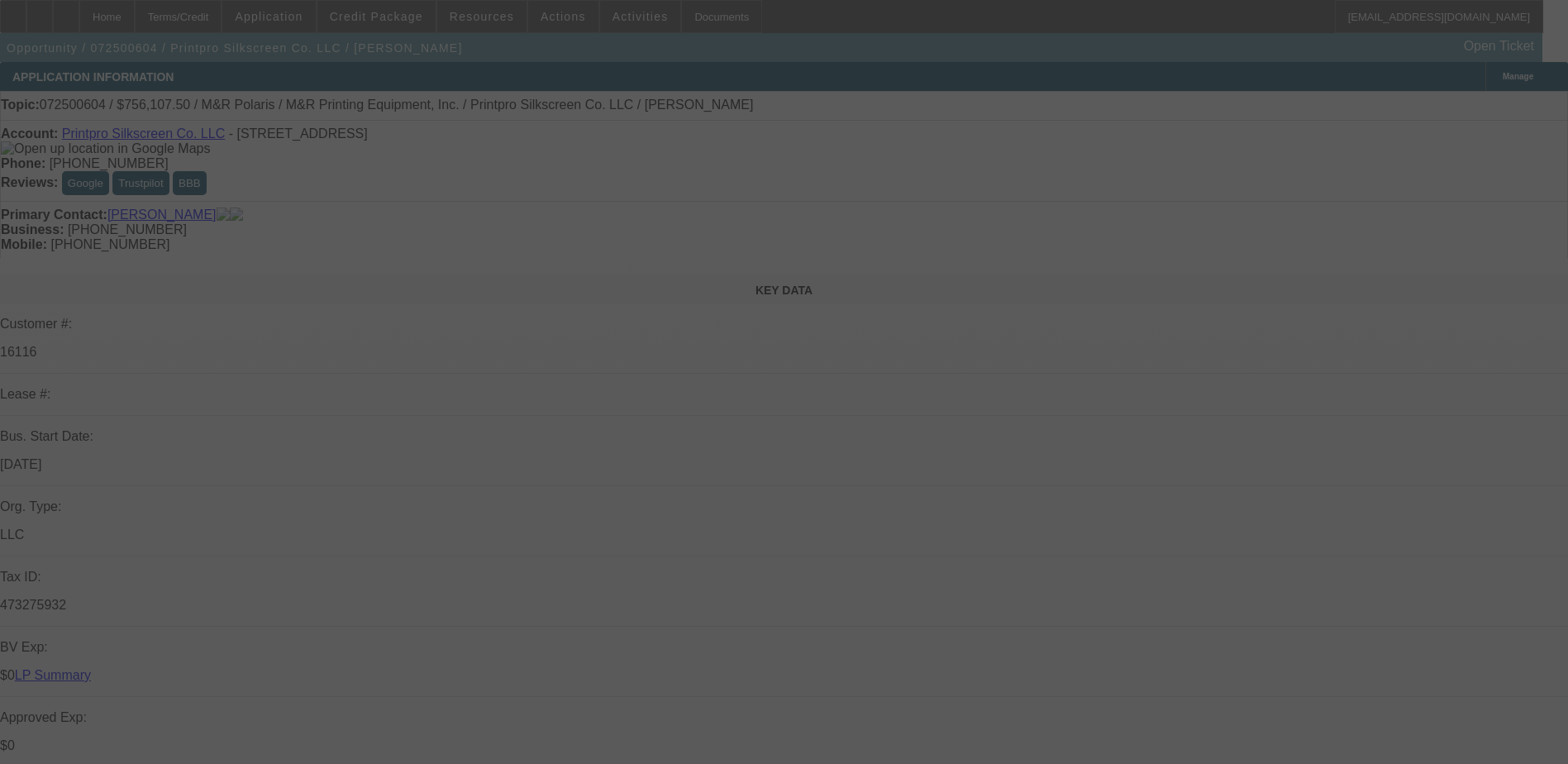
select select "0"
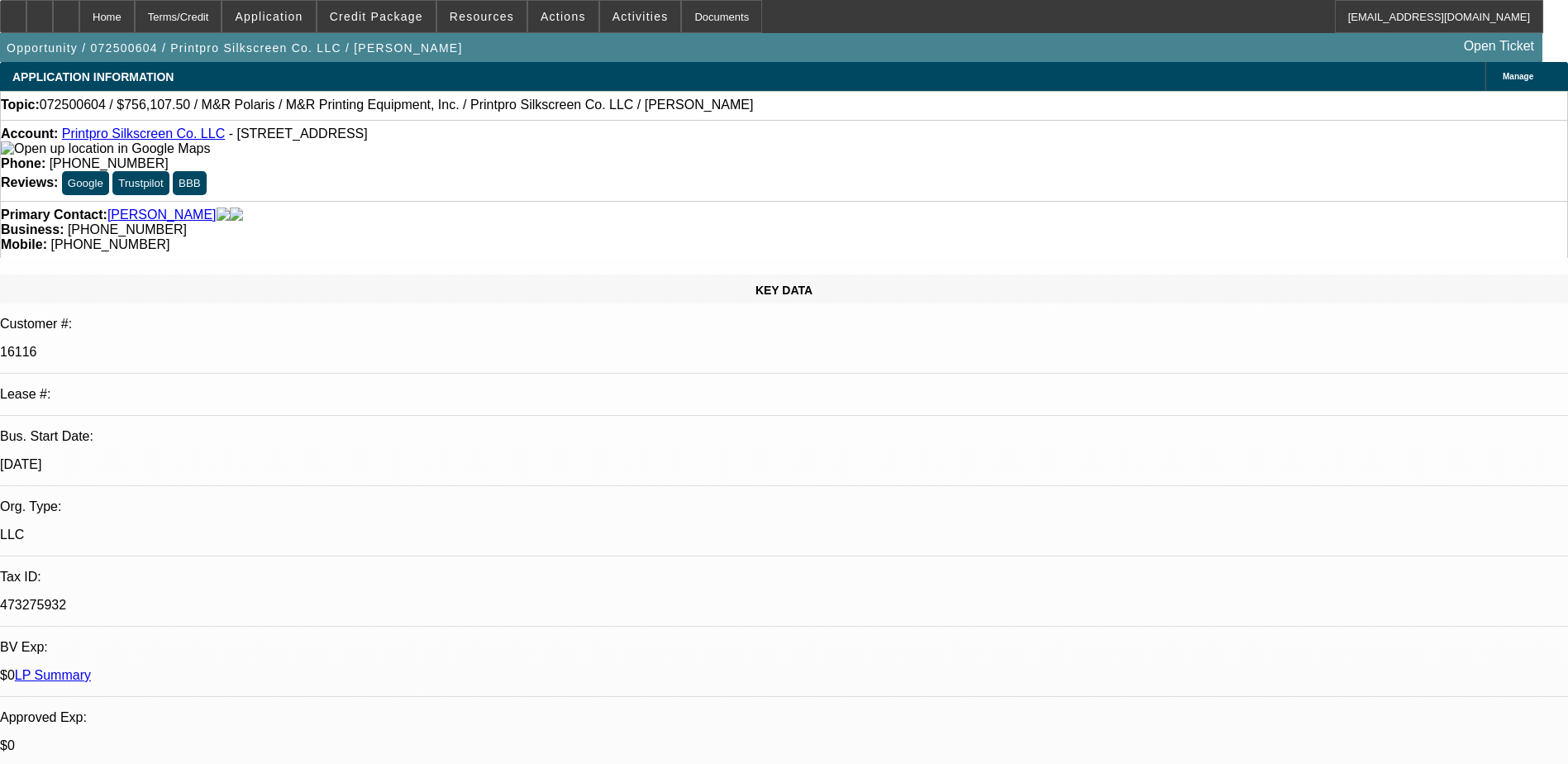
select select "1"
select select "2"
select select "1"
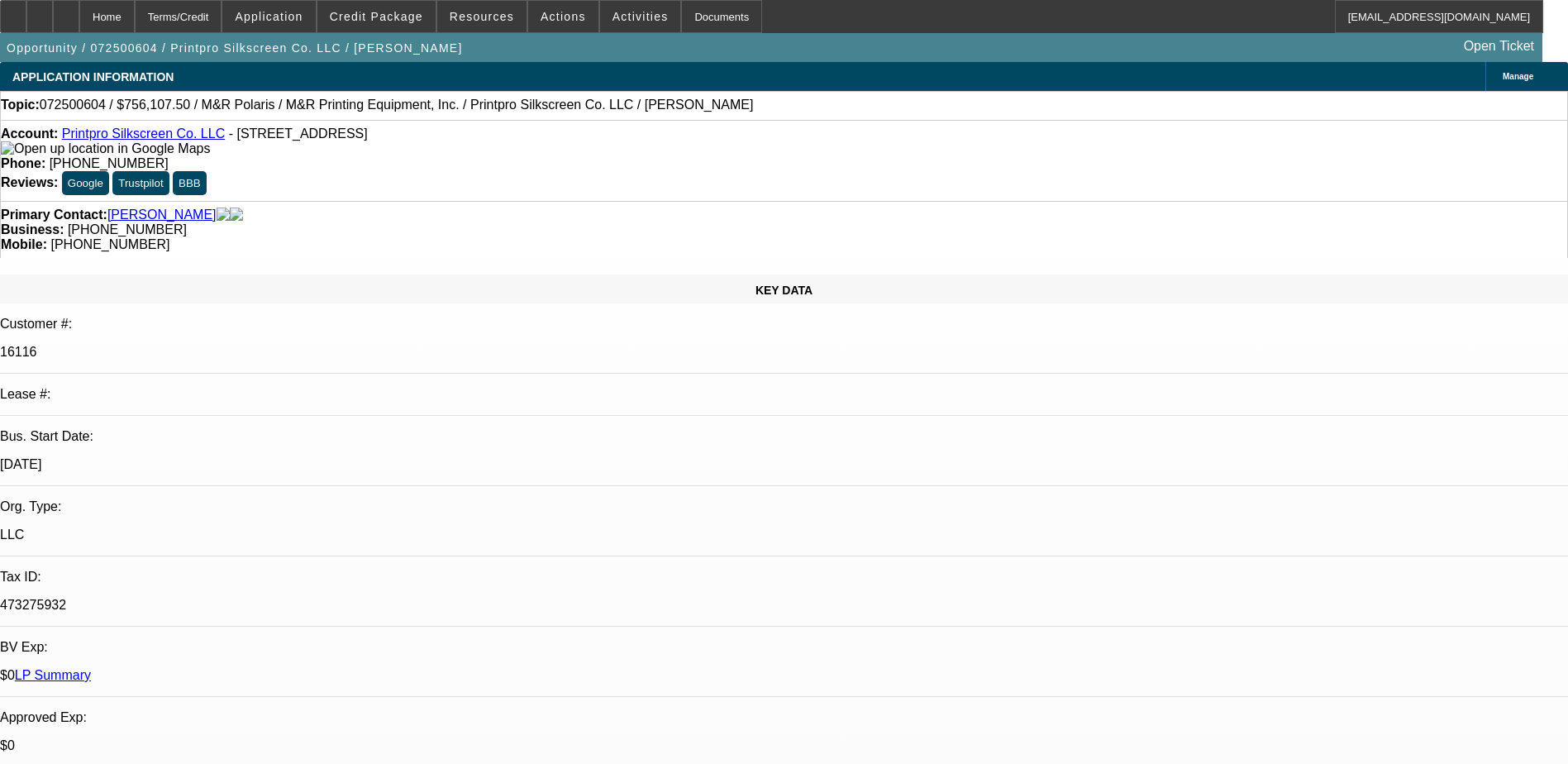
select select "2"
select select "1"
select select "2"
select select "1"
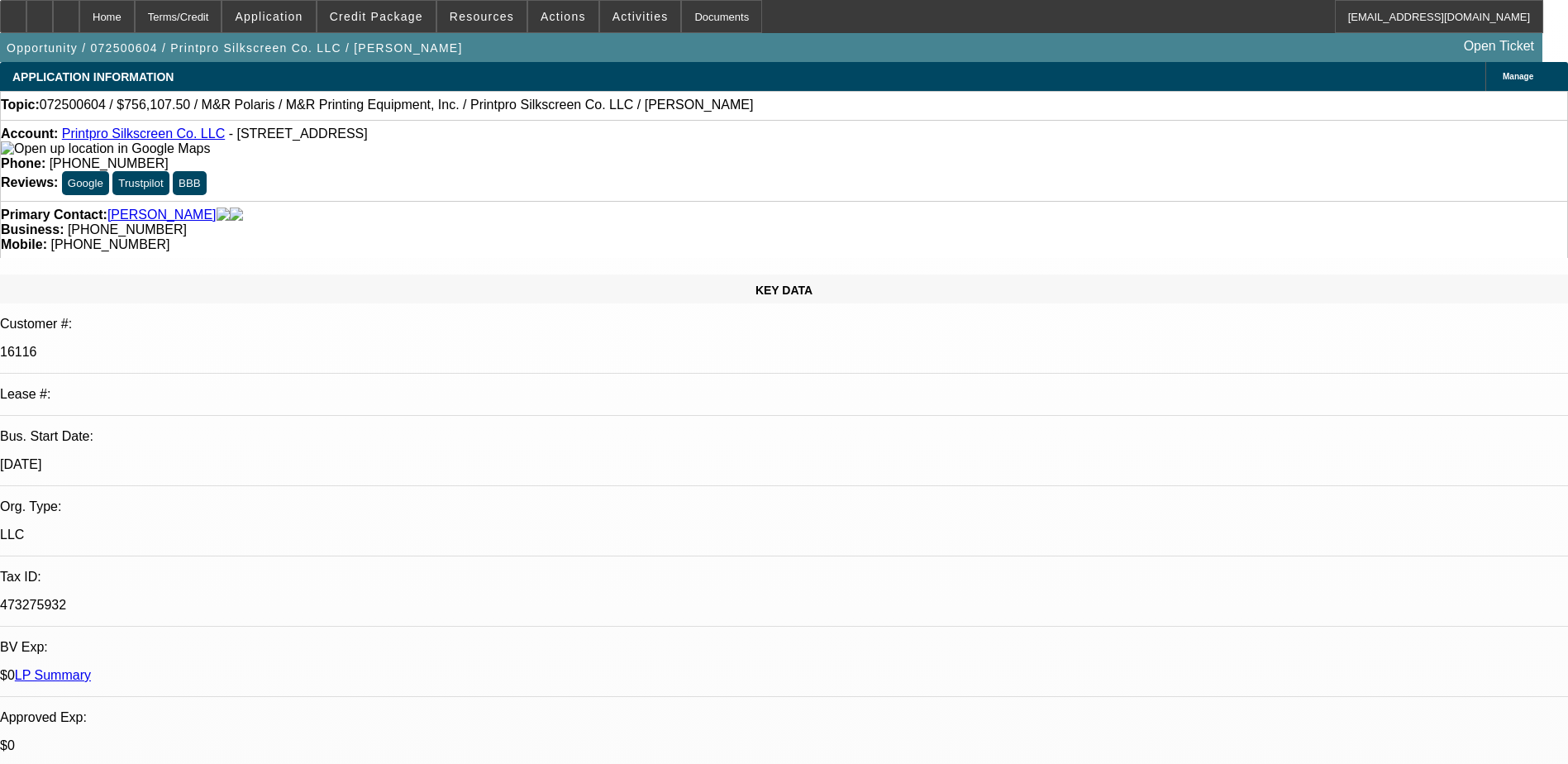
select select "1"
select select "2"
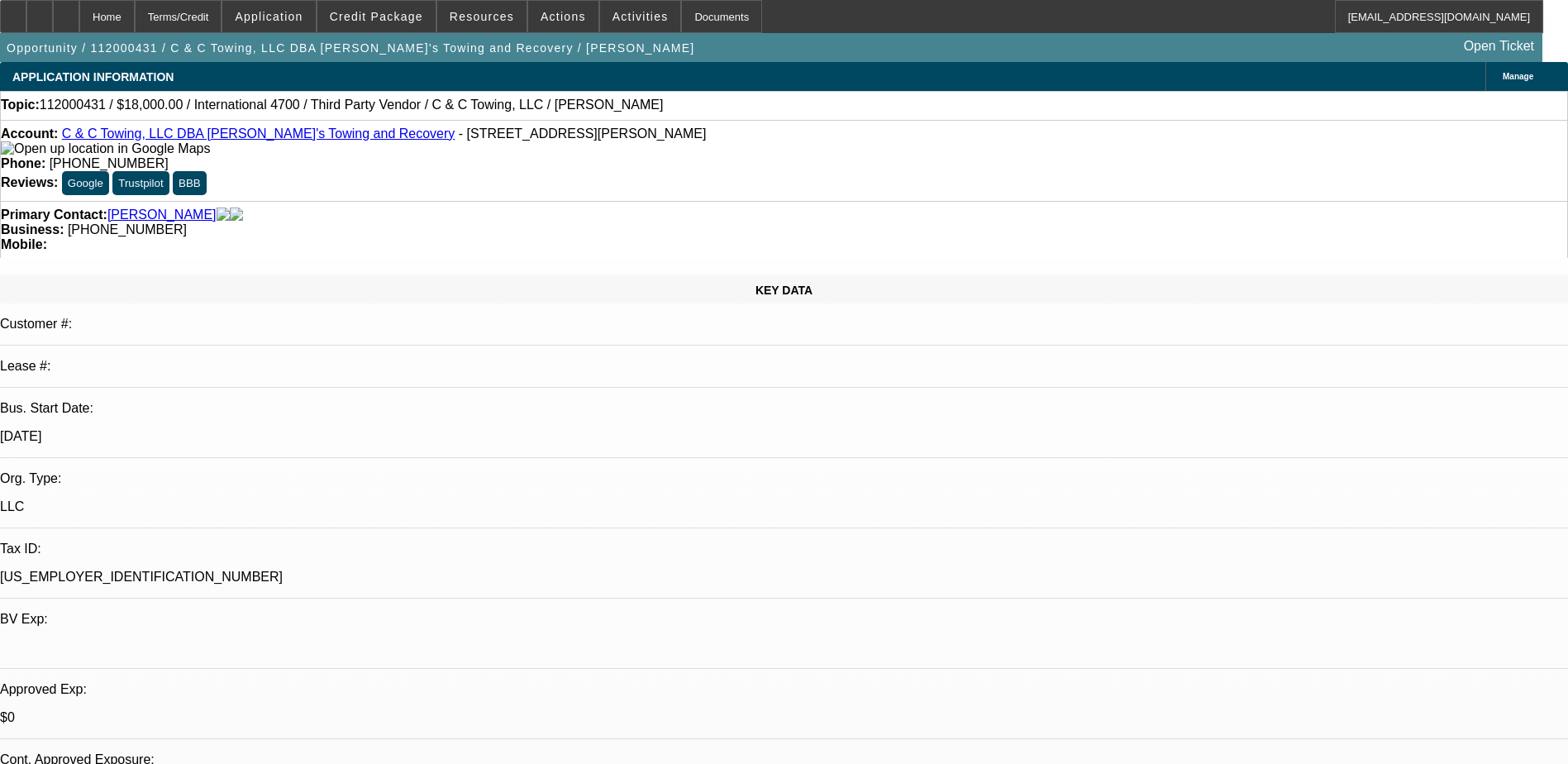
select select "0.2"
select select "2"
select select "0.1"
select select "4"
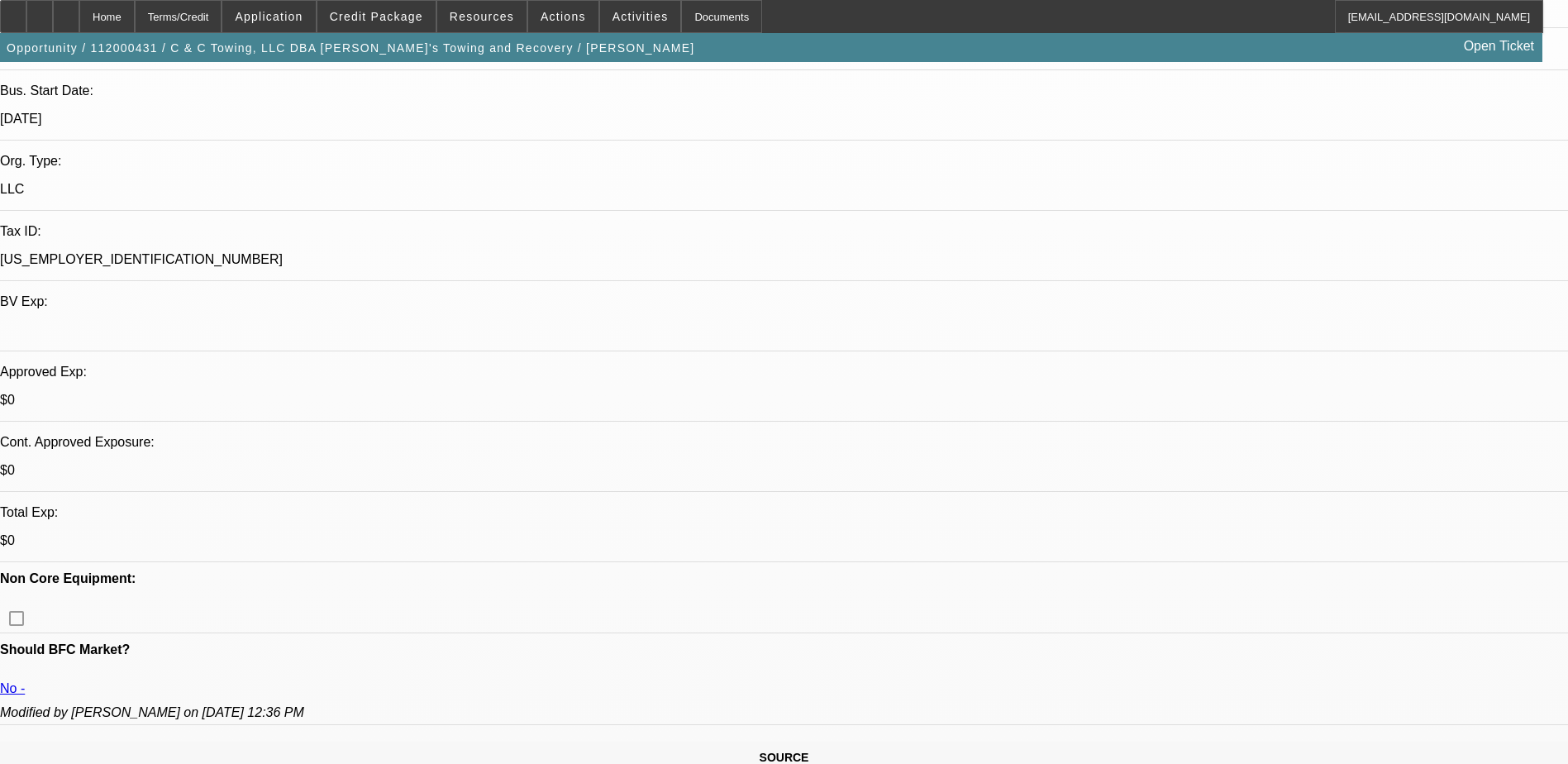
scroll to position [331, 0]
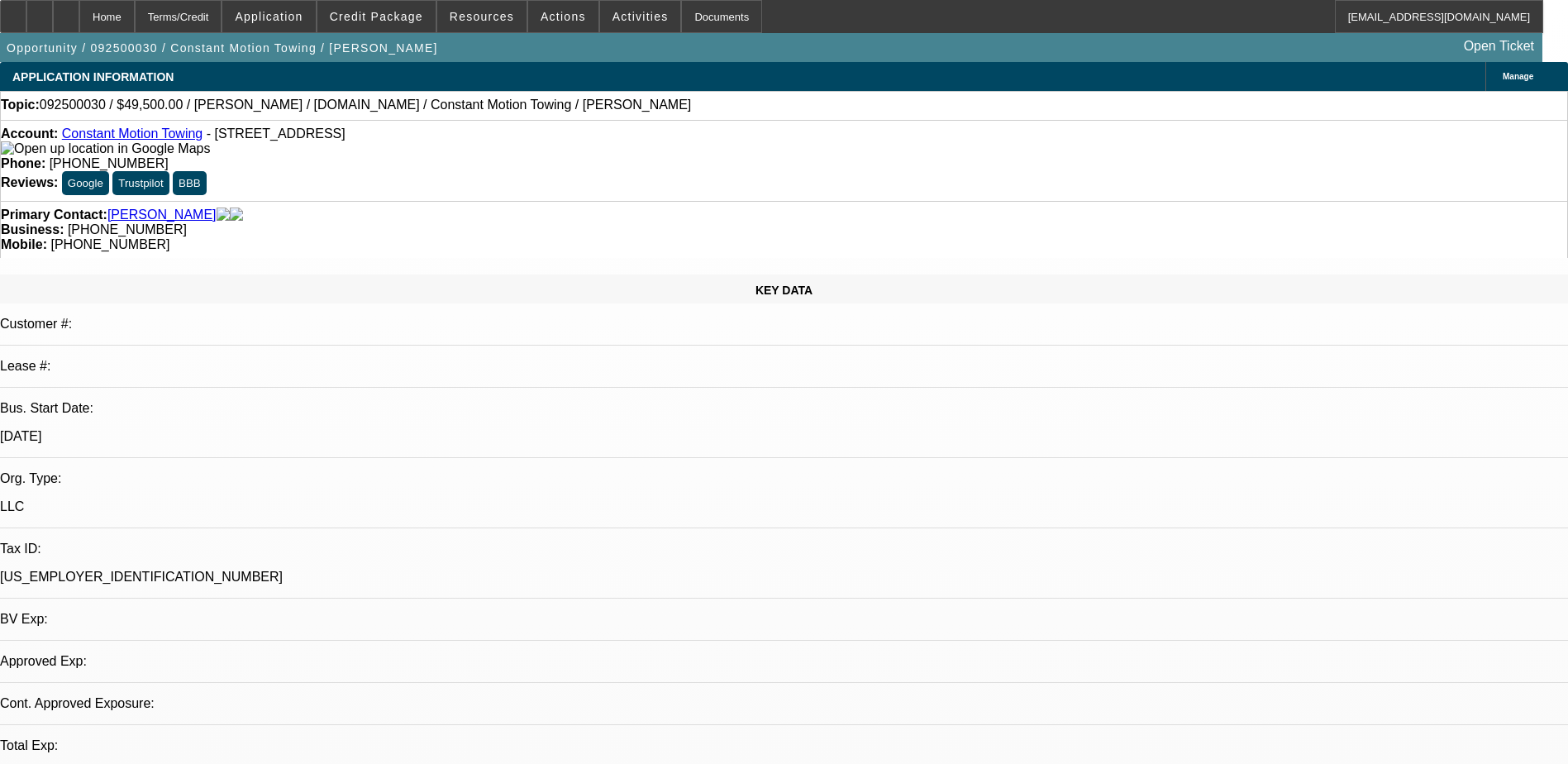
select select "0"
select select "2"
select select "0.1"
select select "1"
select select "2"
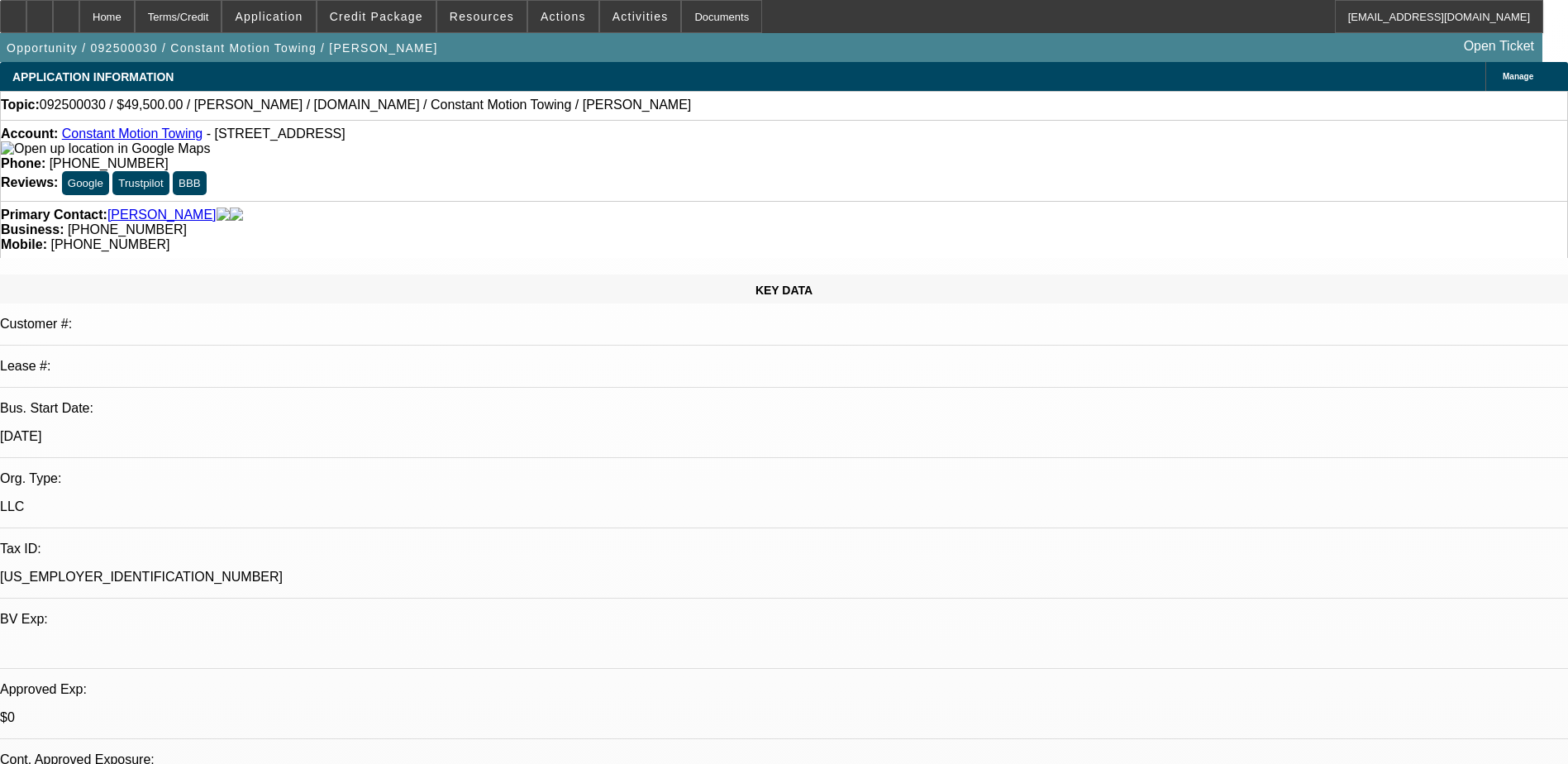
select select "4"
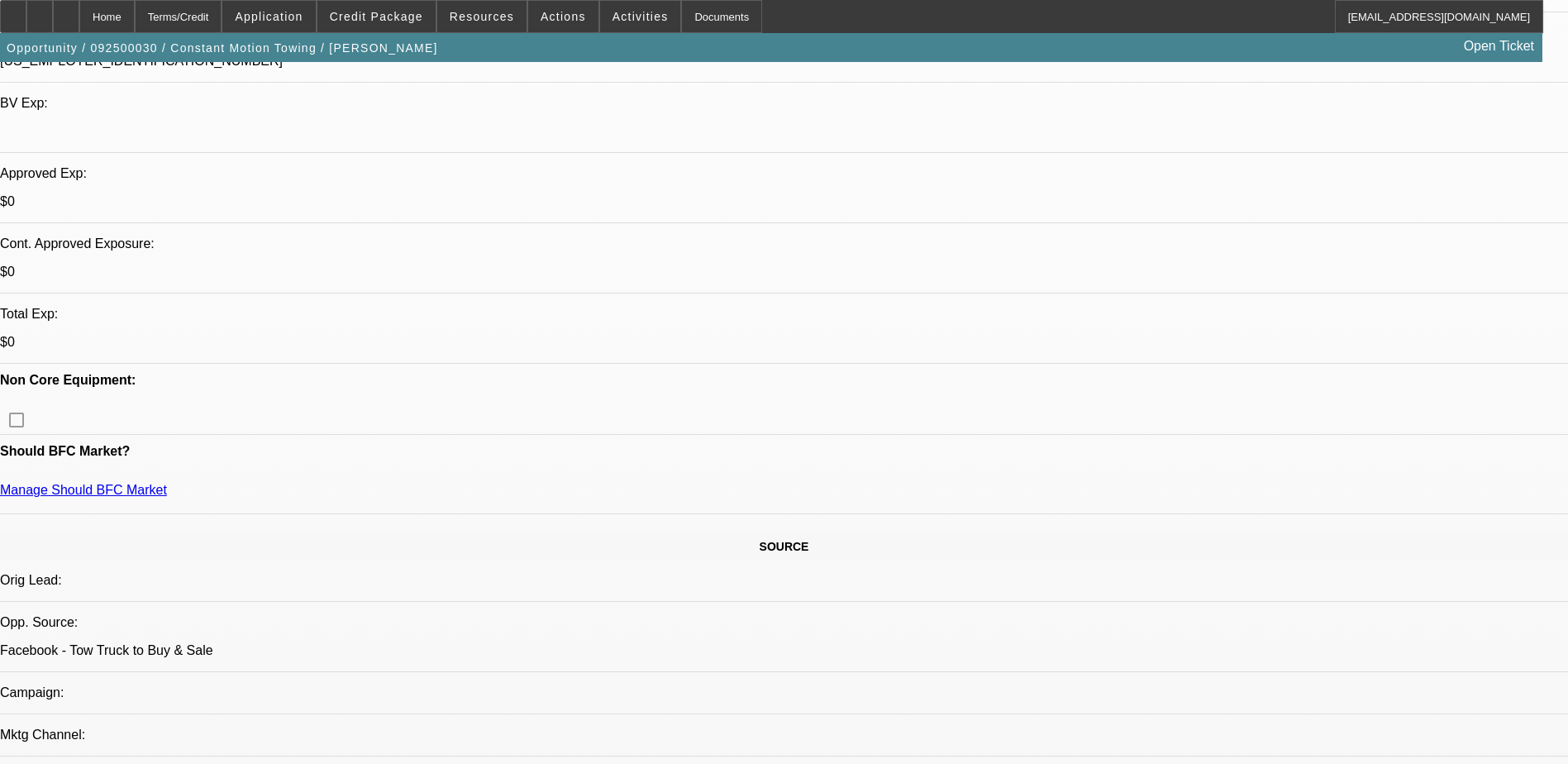
scroll to position [579, 0]
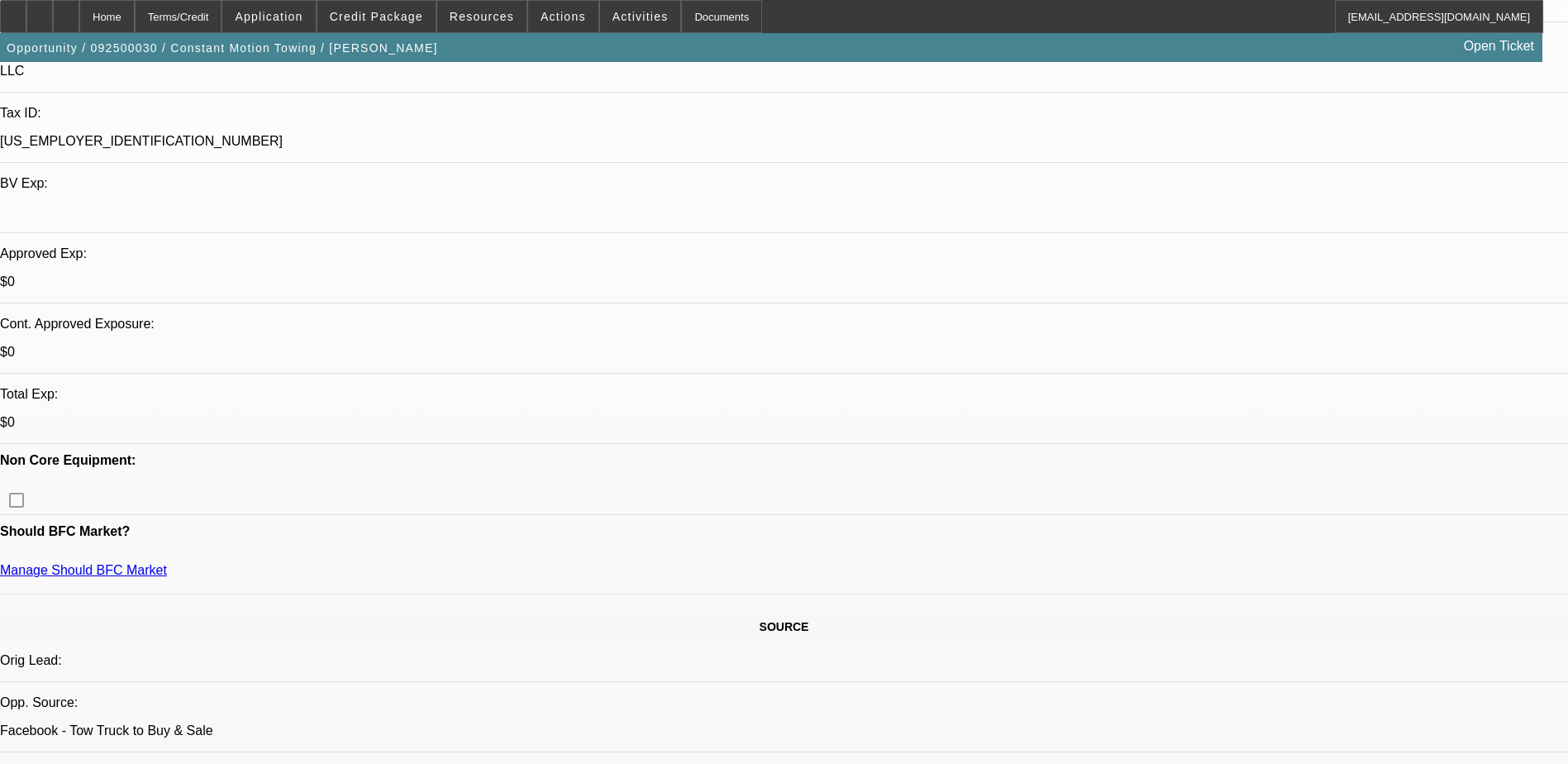
scroll to position [413, 0]
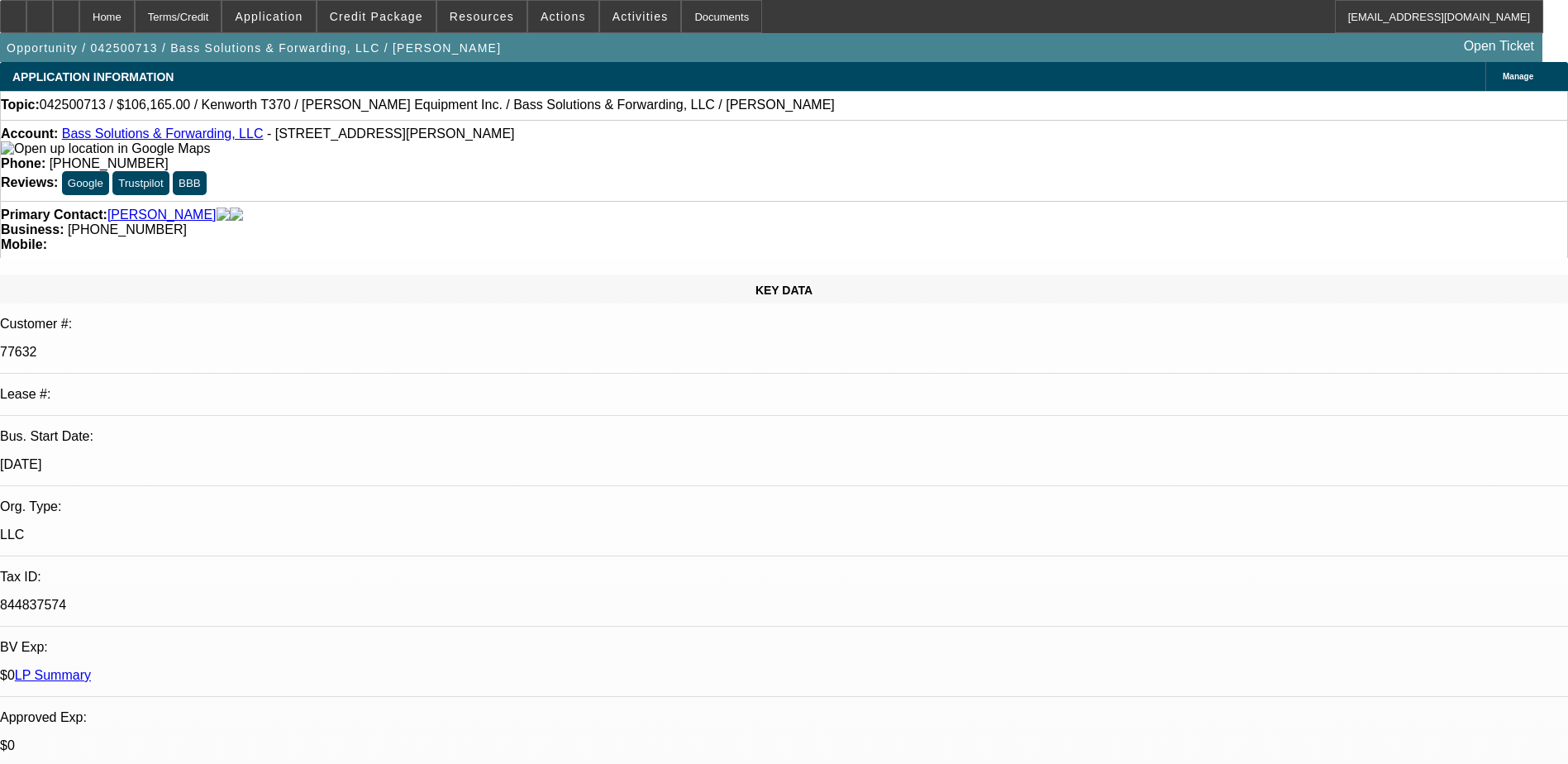
select select "0.15"
select select "2"
select select "0"
select select "6"
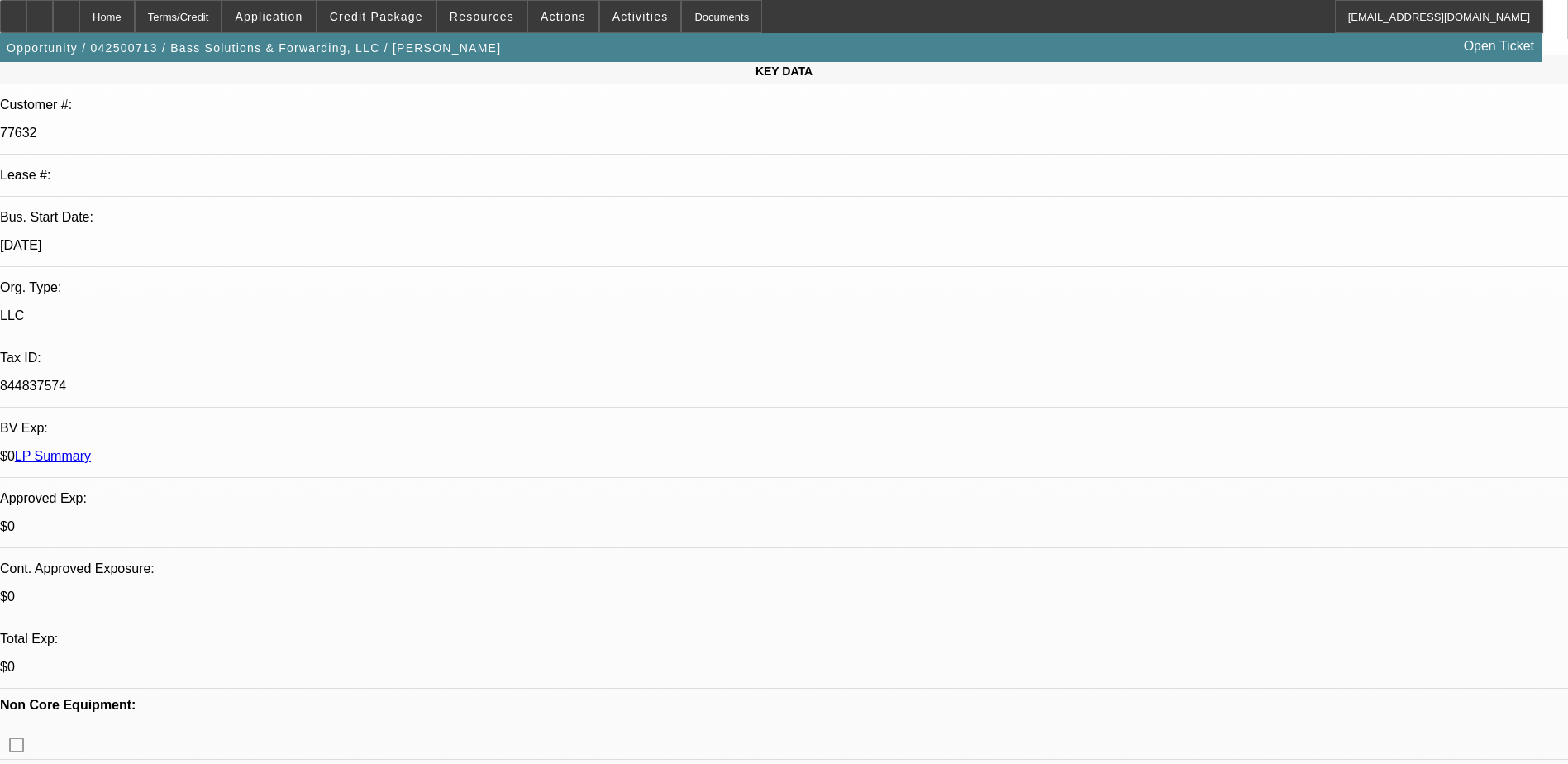
scroll to position [248, 0]
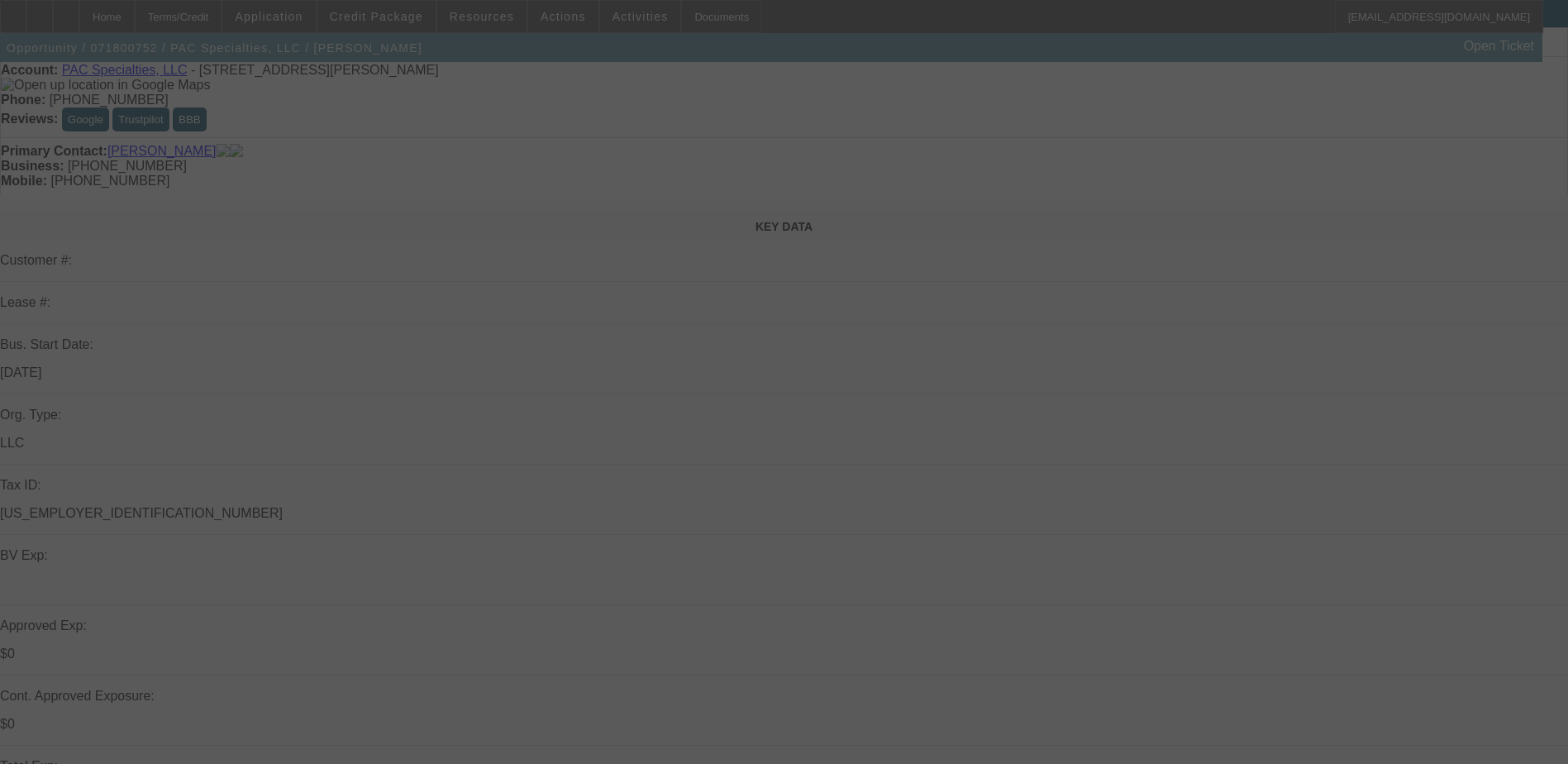
scroll to position [82, 0]
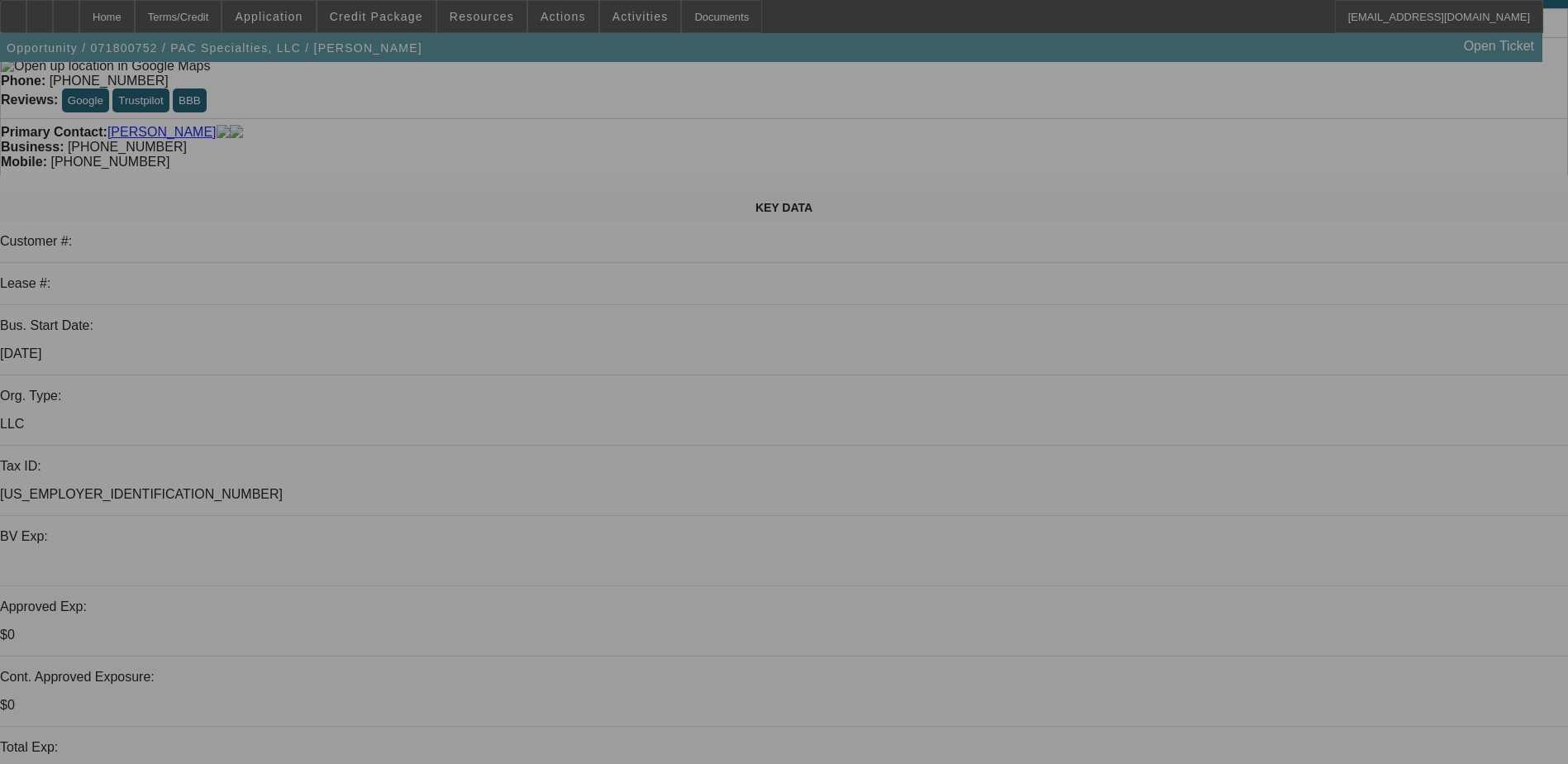
select select "0"
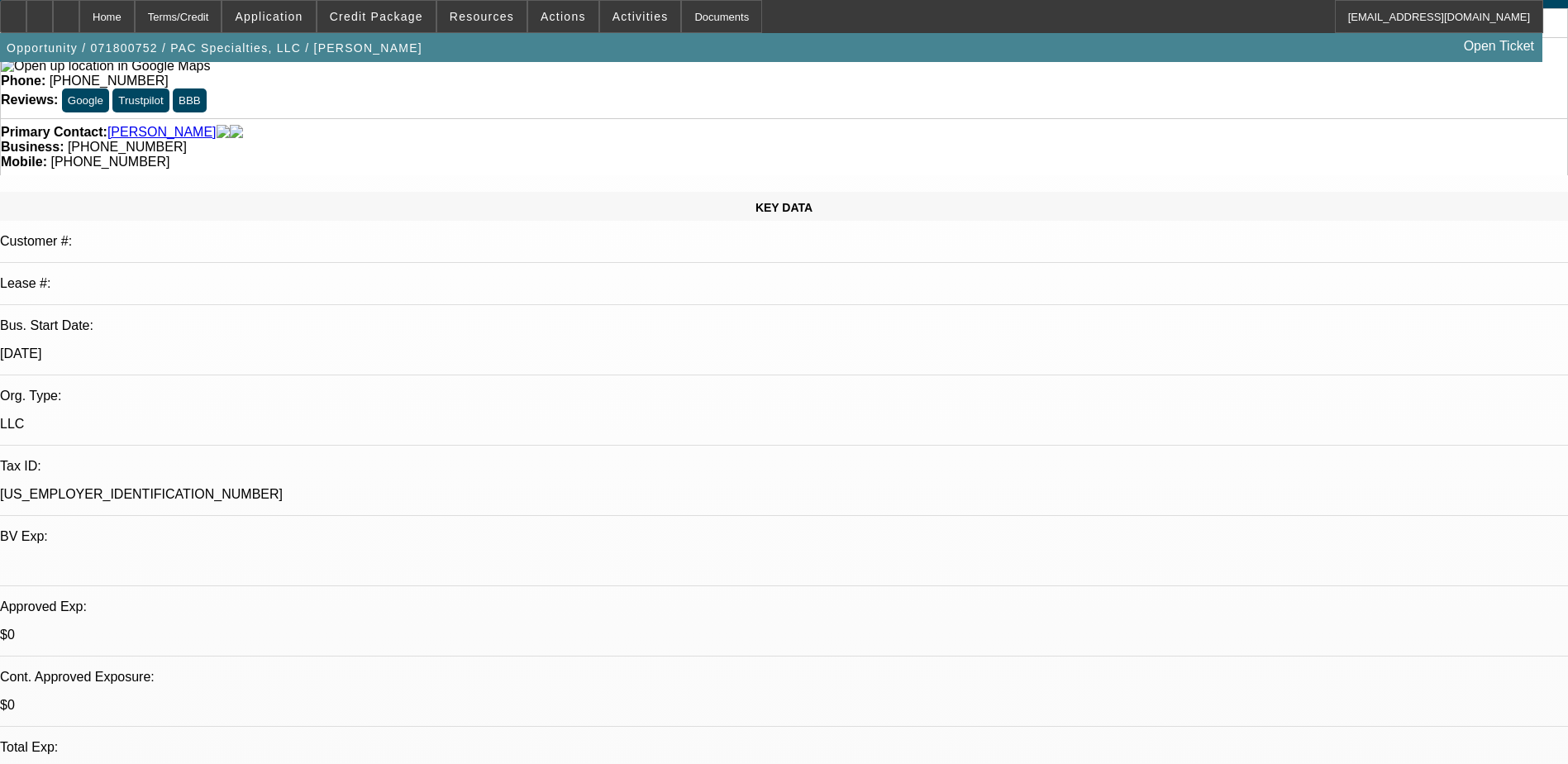
select select "0"
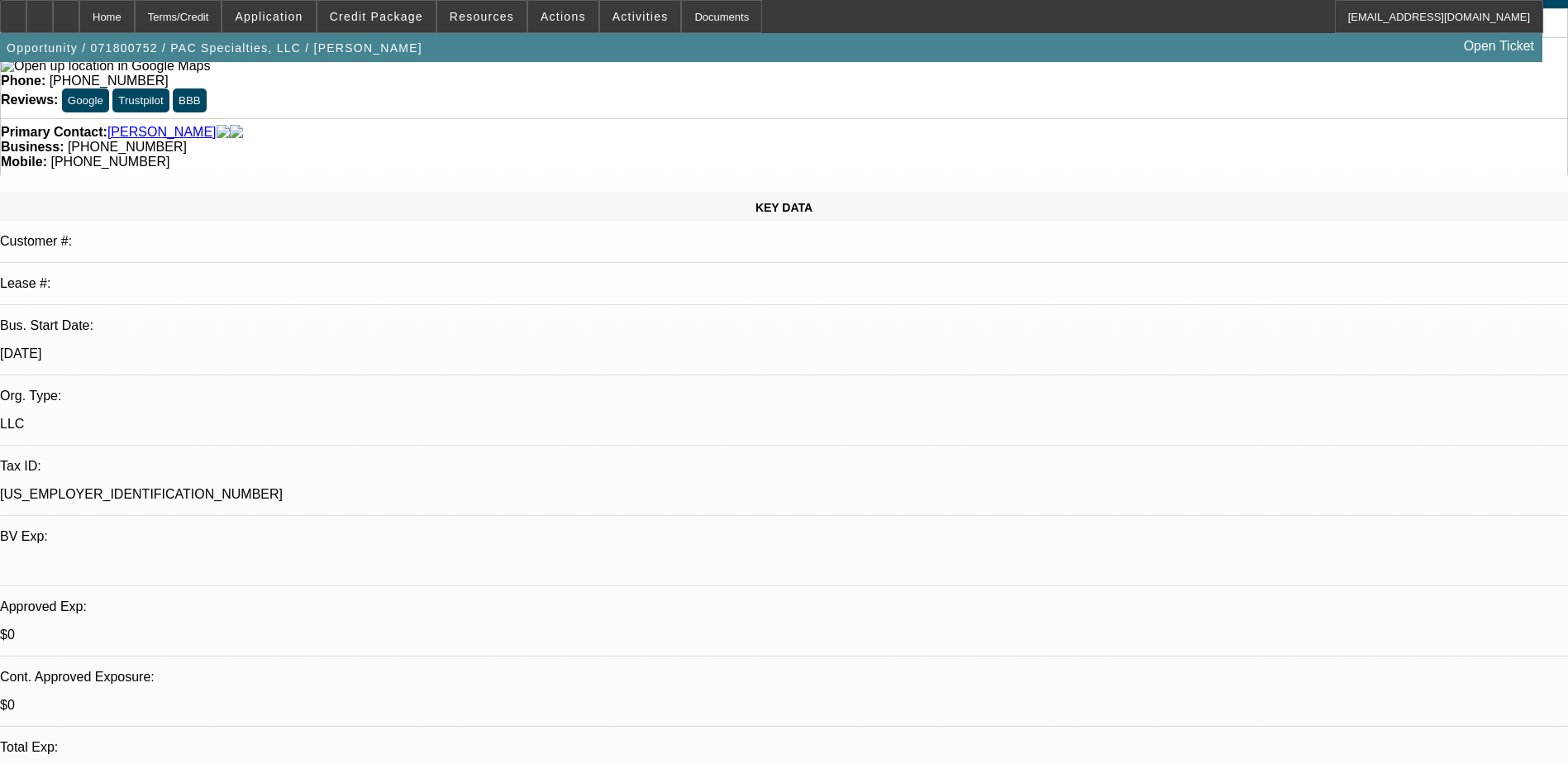
select select "0"
select select "2"
select select "0"
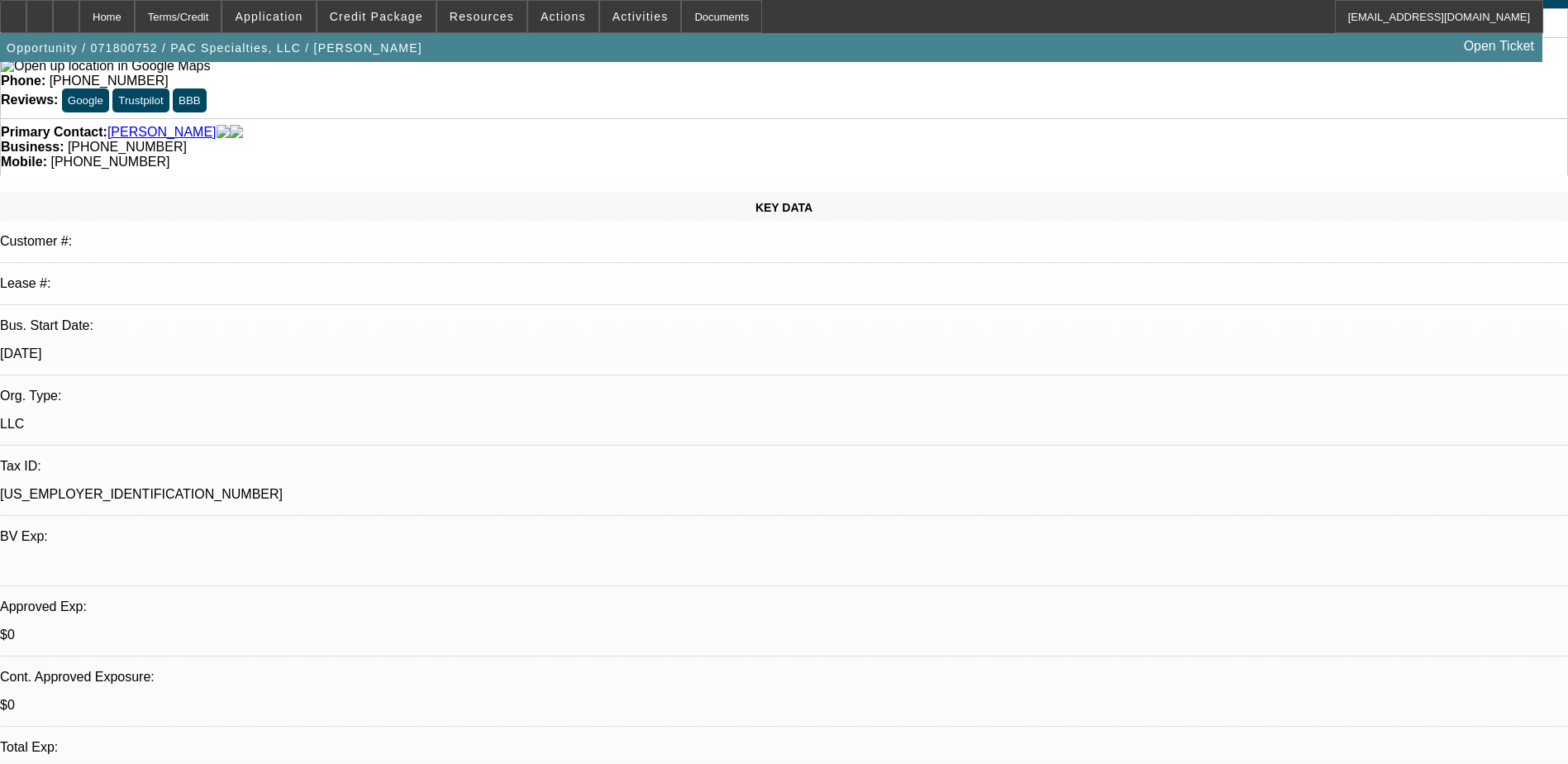
select select "0"
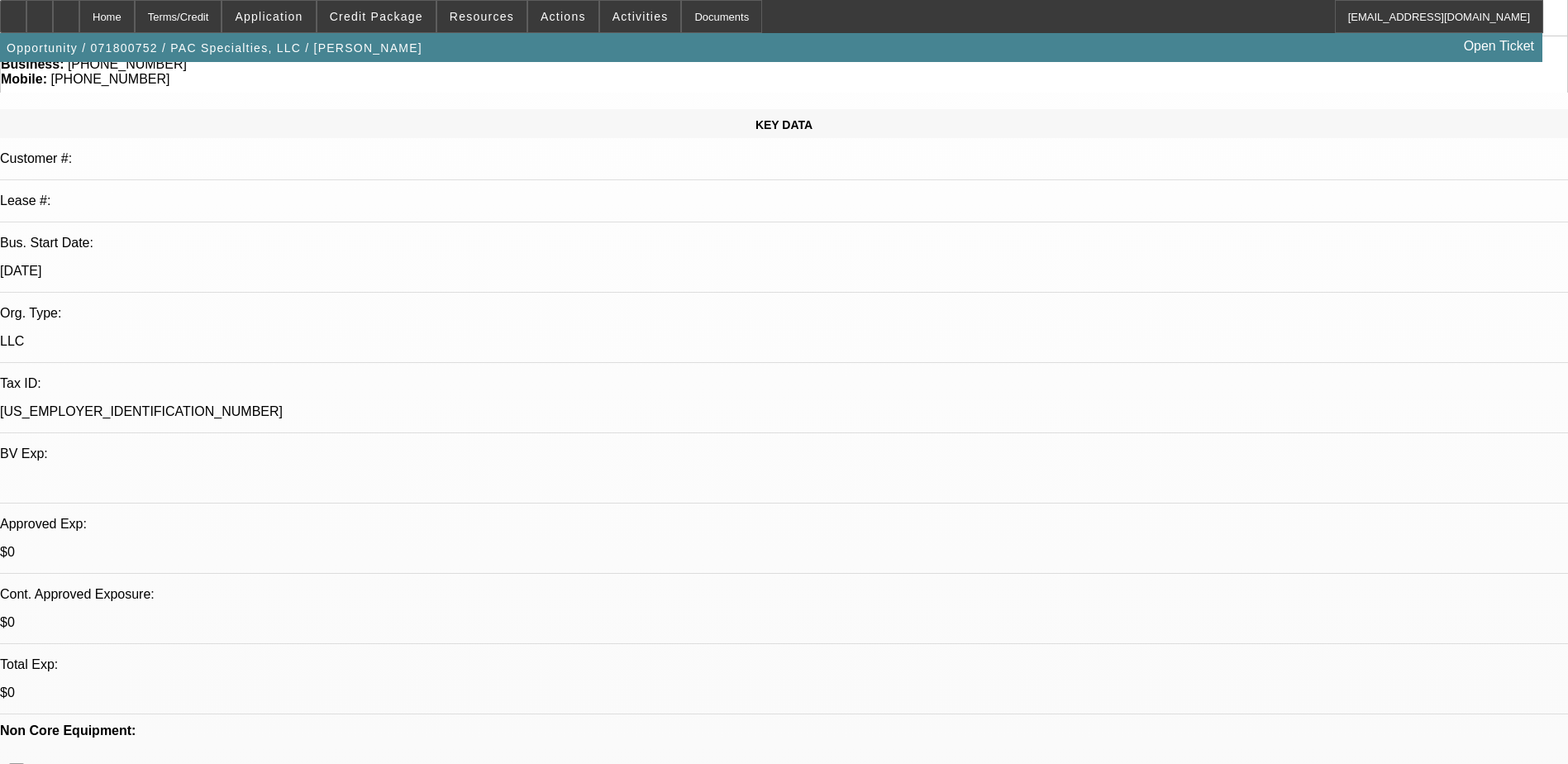
select select "1"
select select "6"
select select "1"
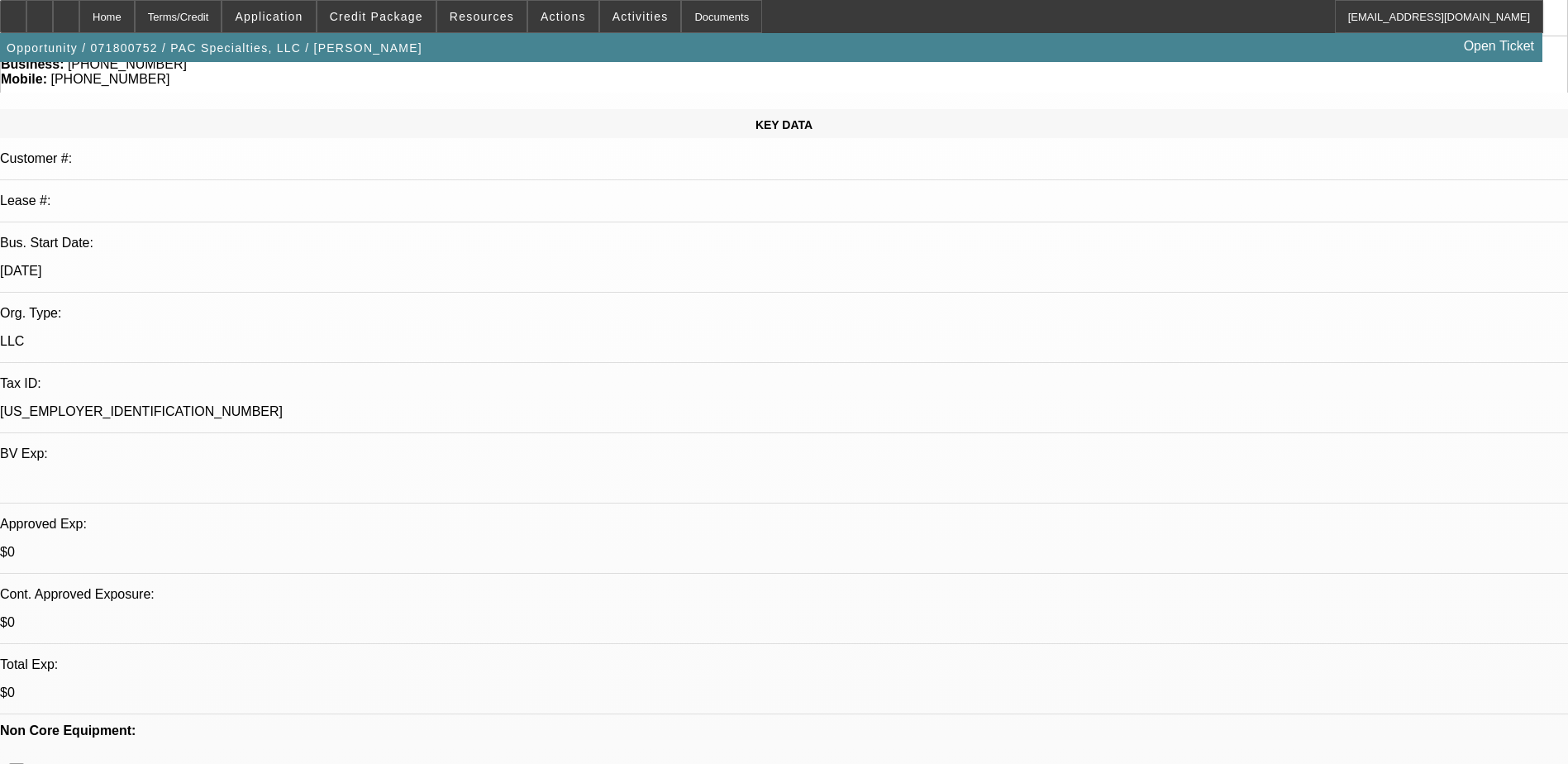
select select "6"
select select "1"
select select "2"
select select "6"
select select "1"
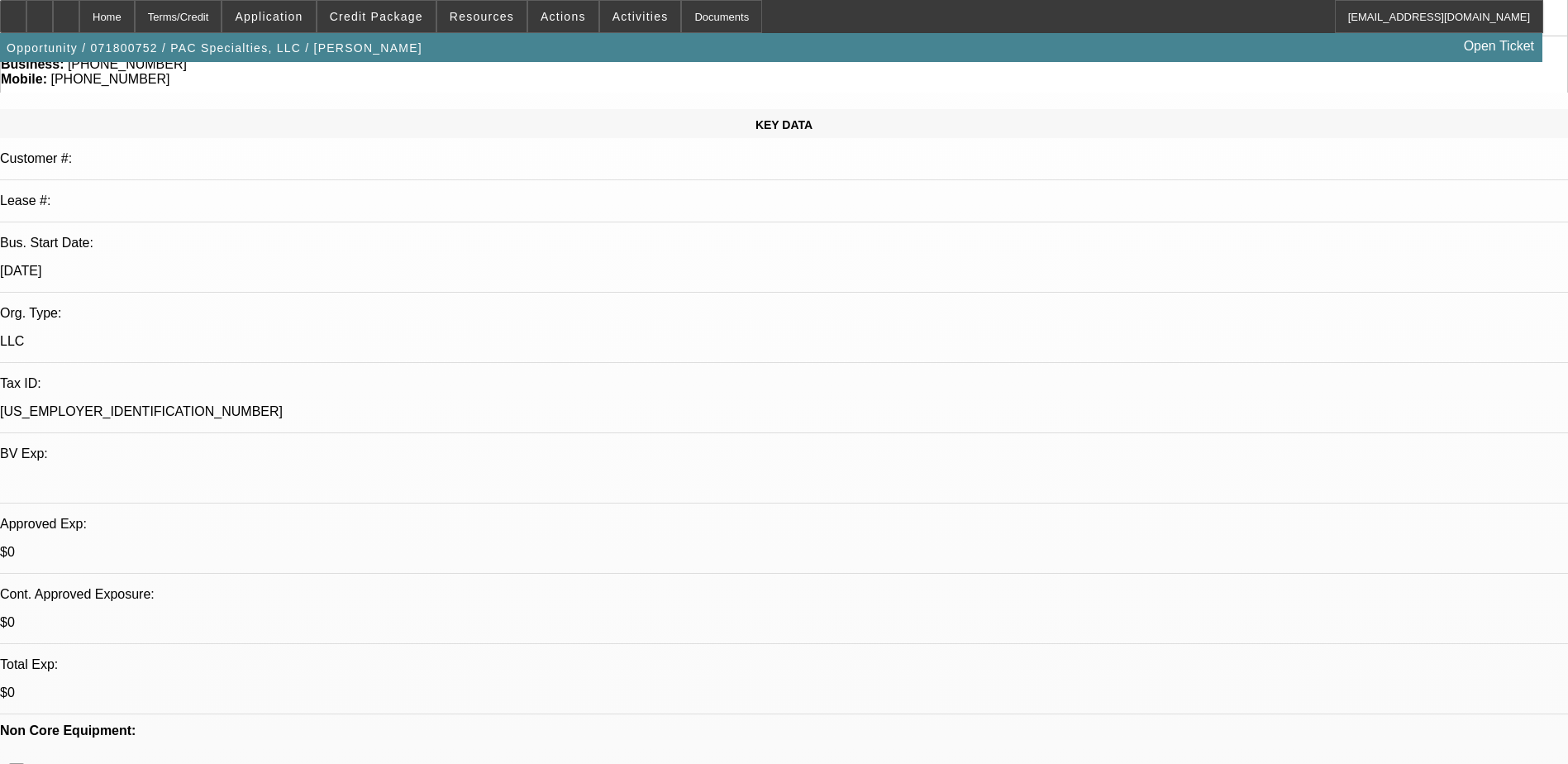
select select "1"
select select "6"
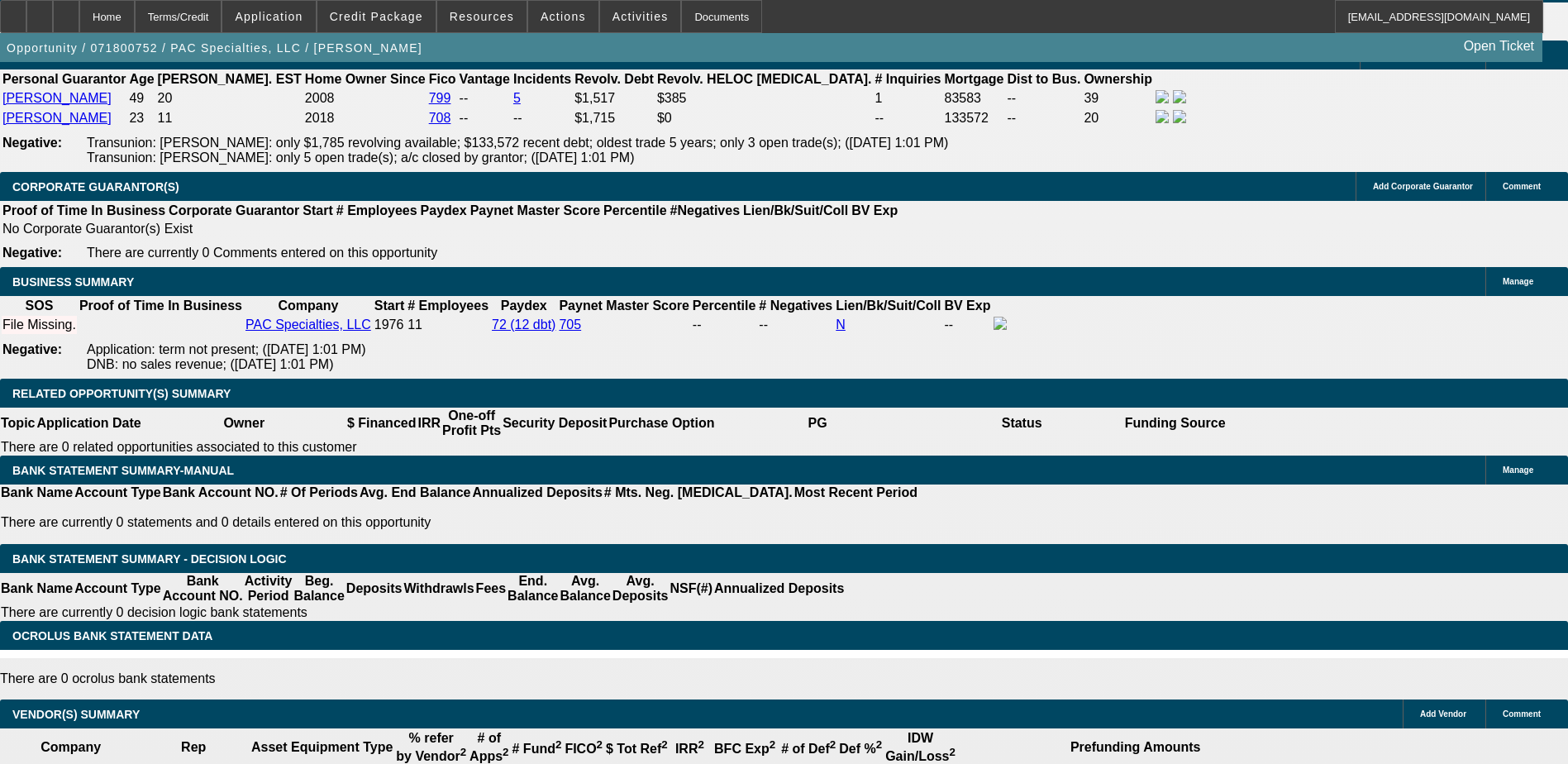
scroll to position [2563, 0]
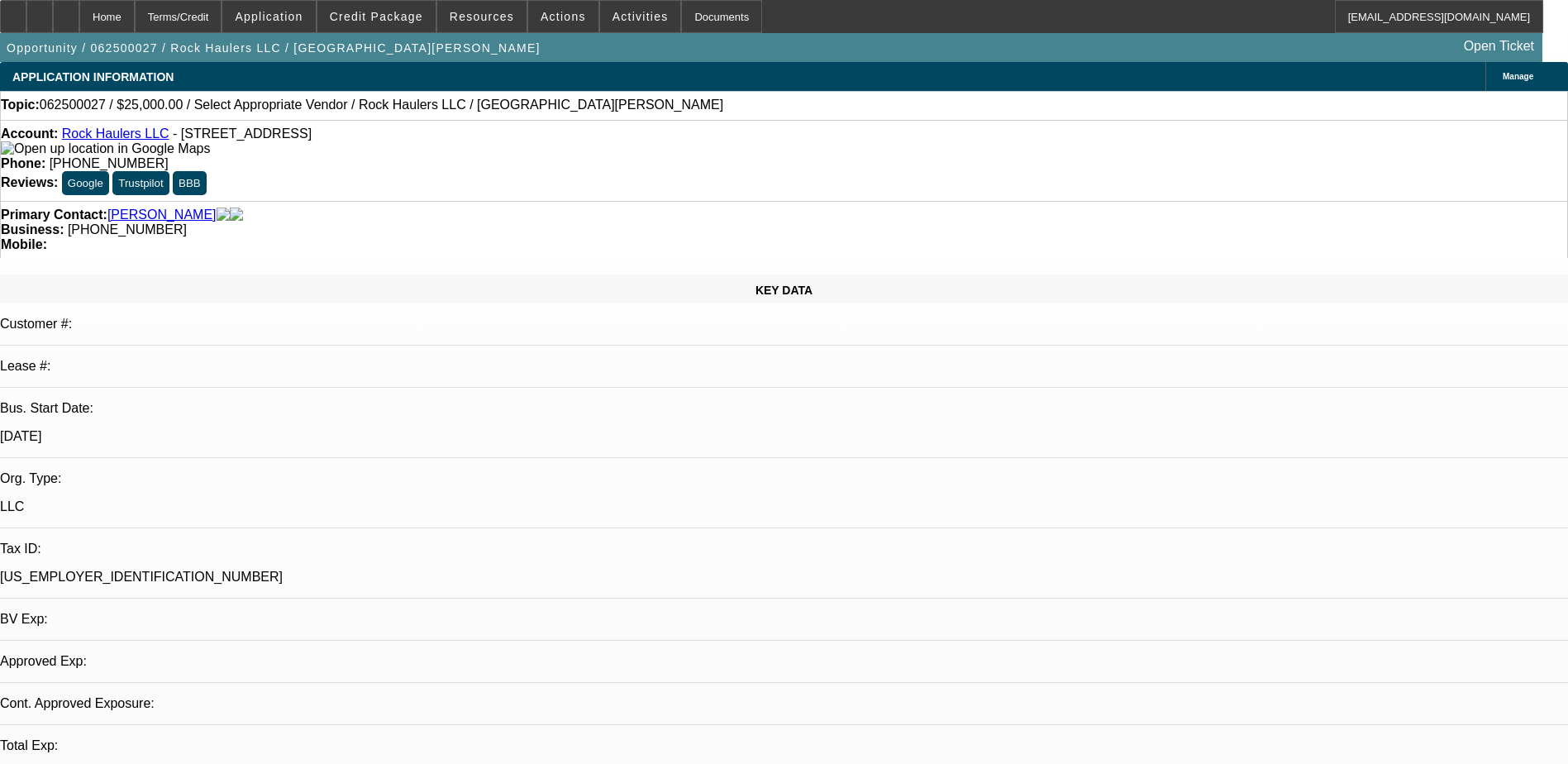
select select "0"
select select "2"
select select "0.1"
select select "1"
select select "2"
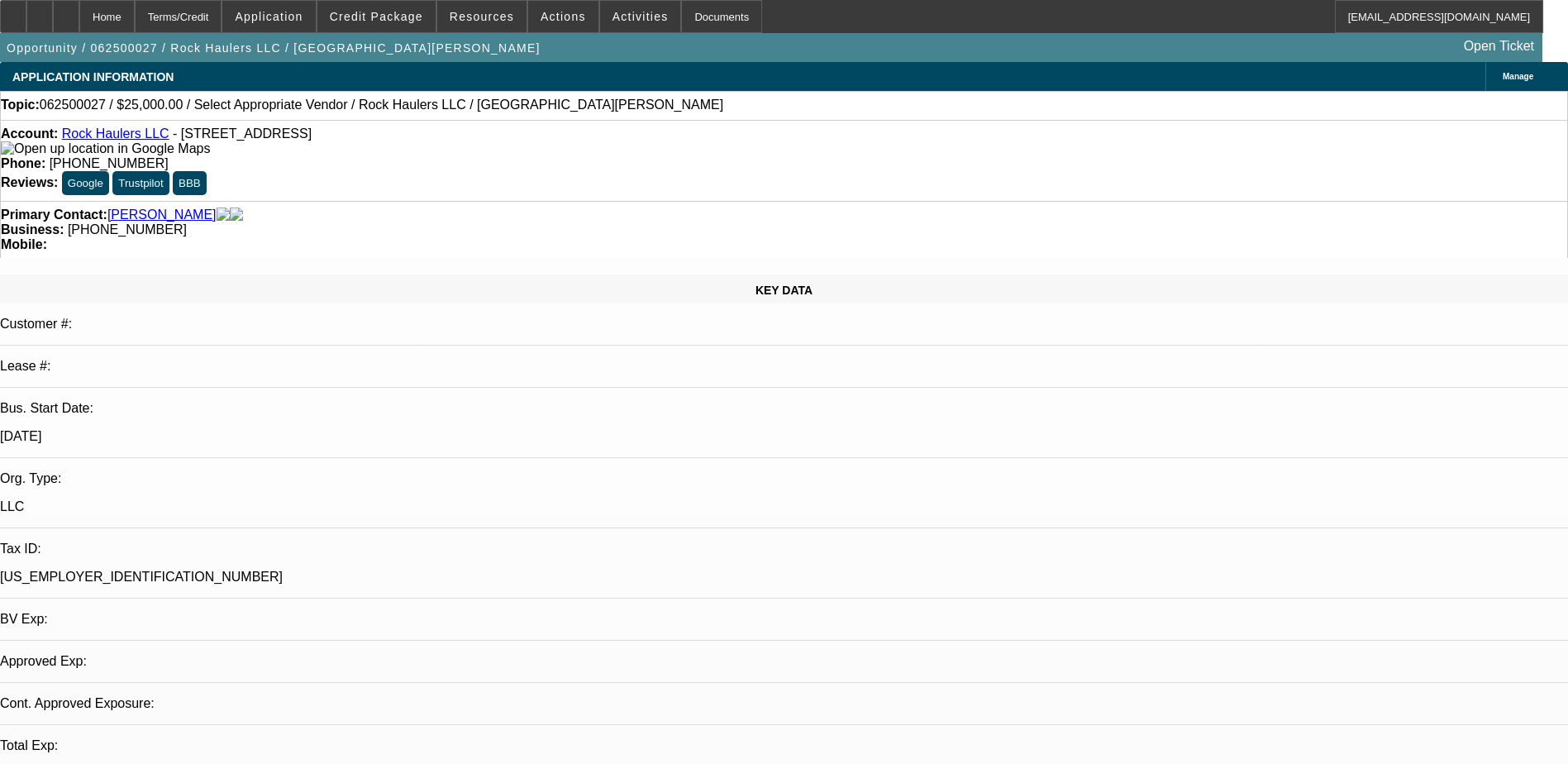
select select "4"
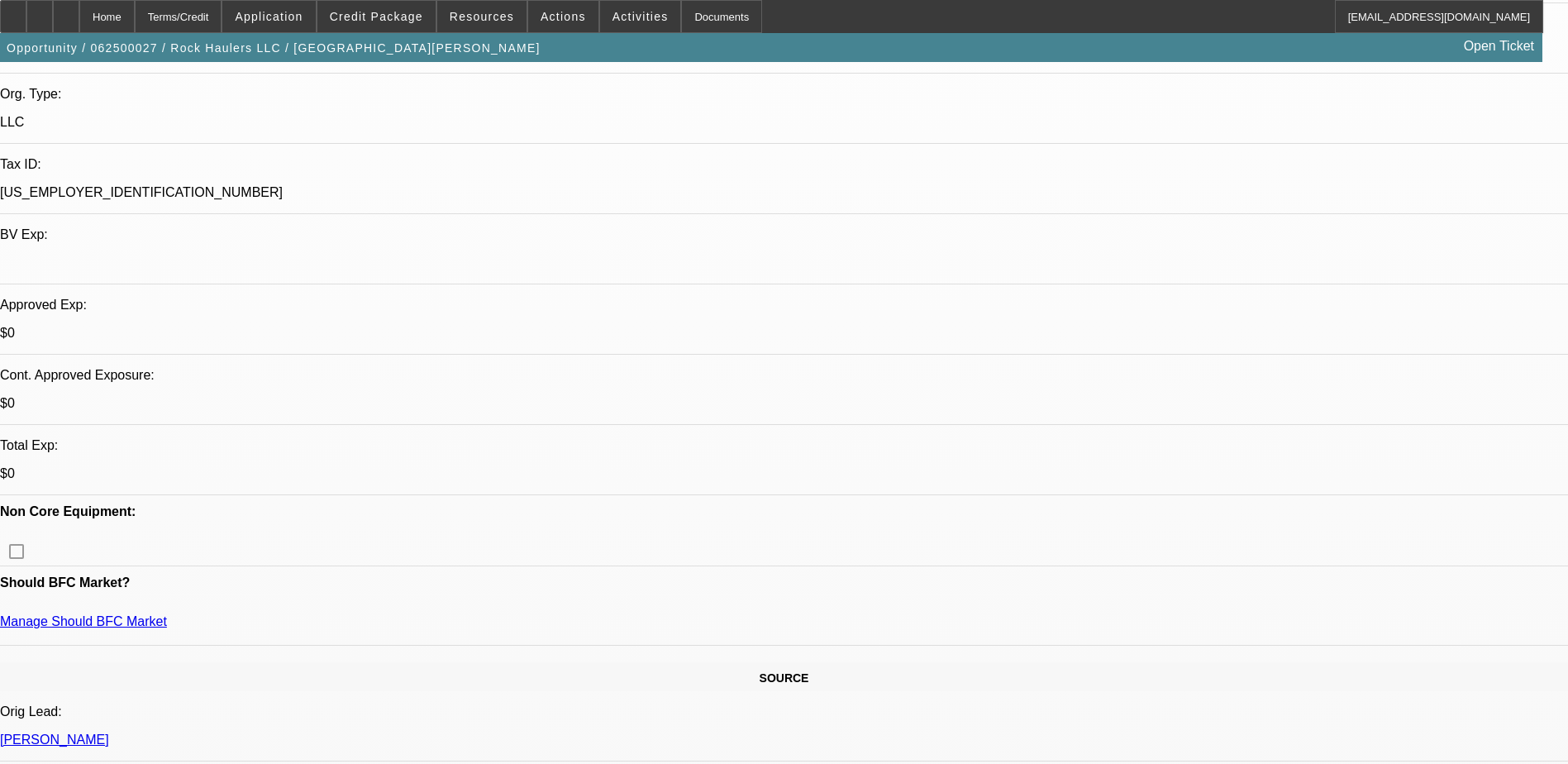
scroll to position [413, 0]
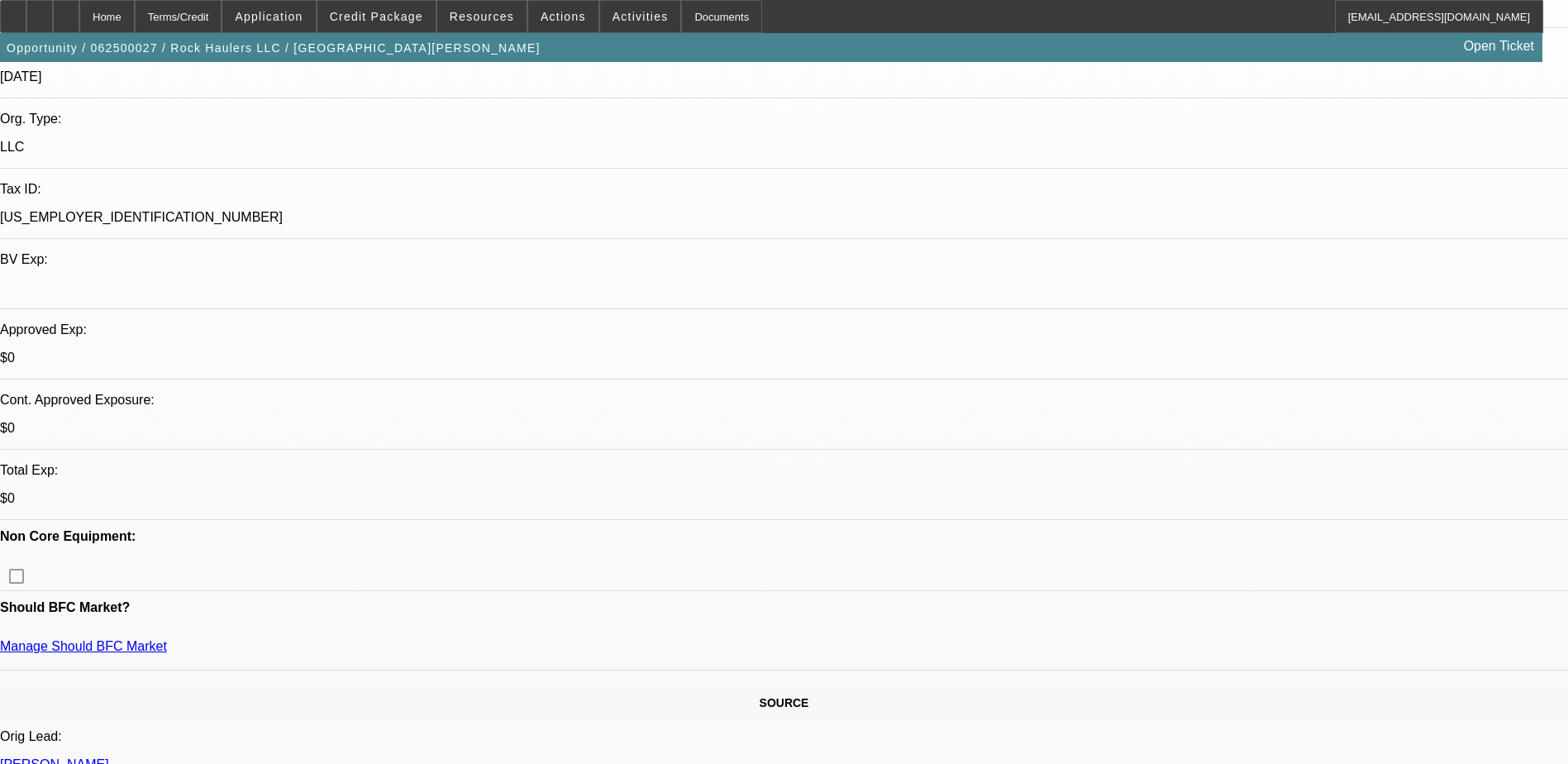
scroll to position [331, 0]
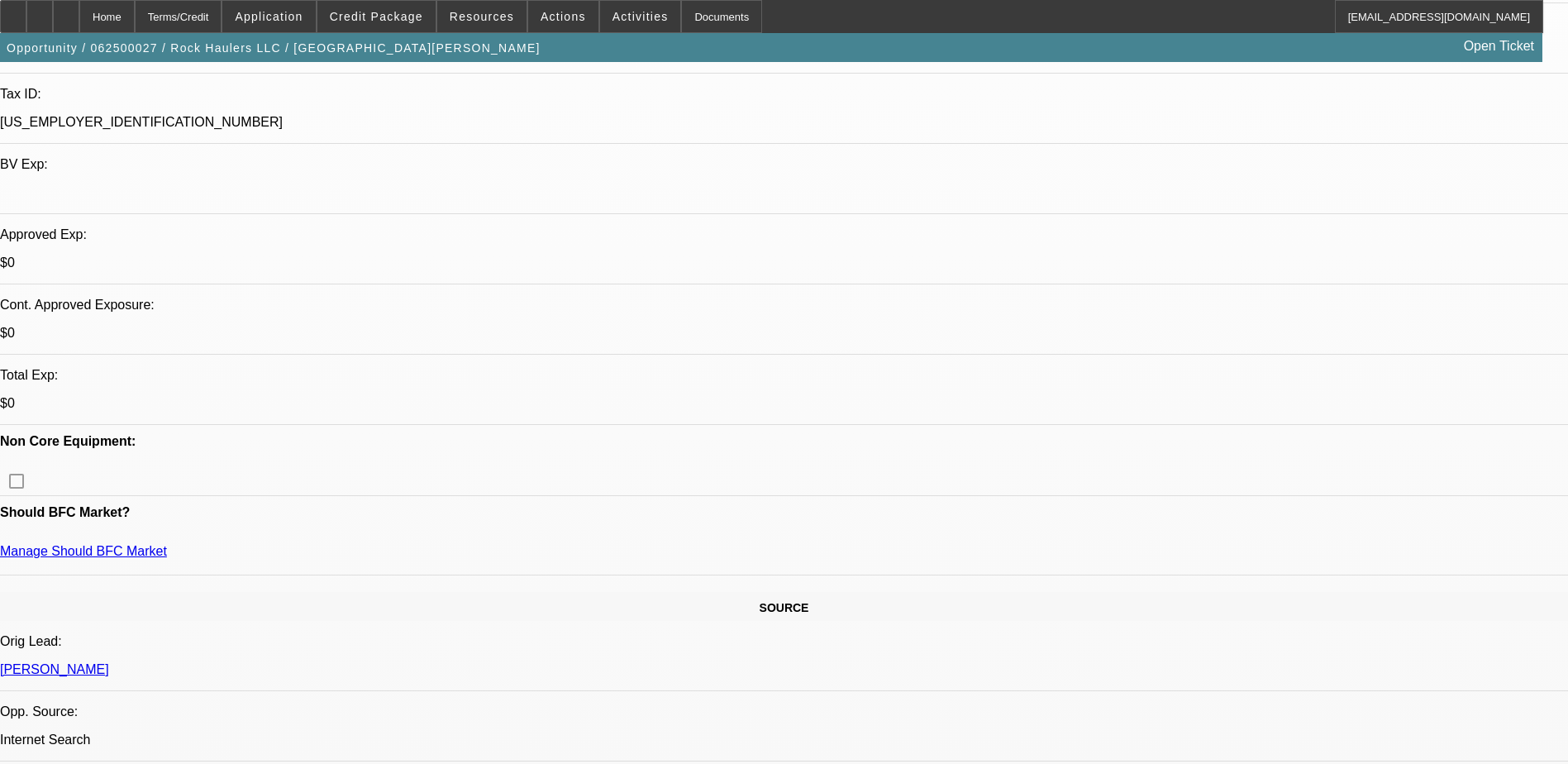
scroll to position [662, 0]
